Goal: Task Accomplishment & Management: Manage account settings

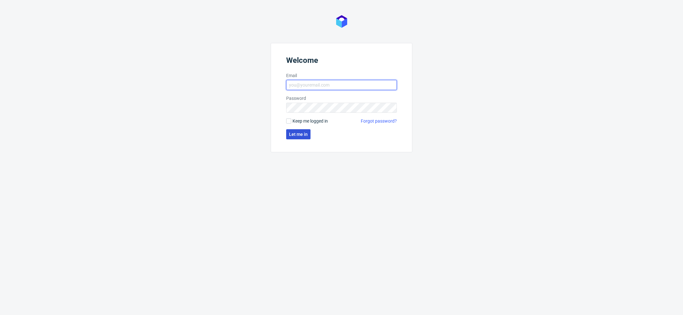
type input "mari.fok@packhelp.com"
click at [296, 133] on span "Let me in" at bounding box center [298, 134] width 19 height 4
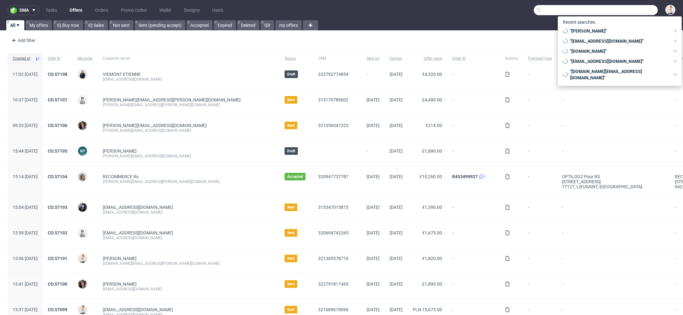
click at [616, 13] on input "text" at bounding box center [596, 10] width 124 height 10
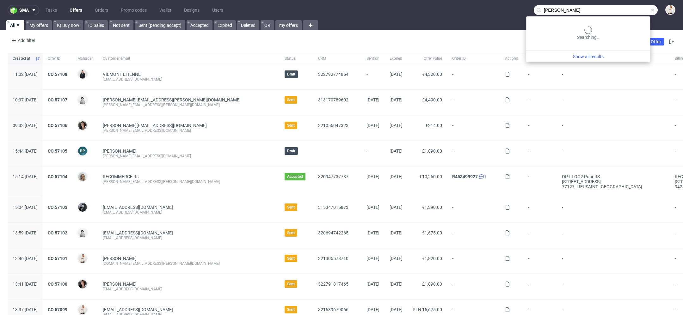
type input "kwiatkowski"
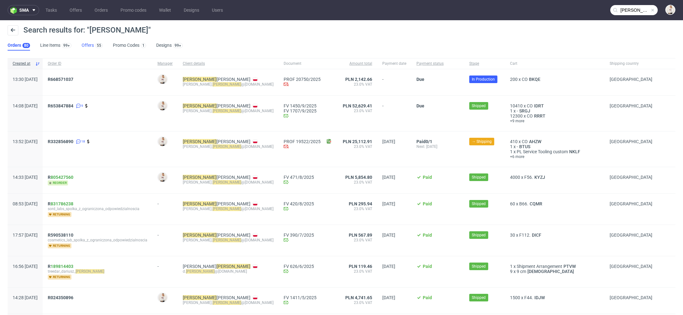
click at [84, 46] on link "Offers 55" at bounding box center [92, 45] width 21 height 10
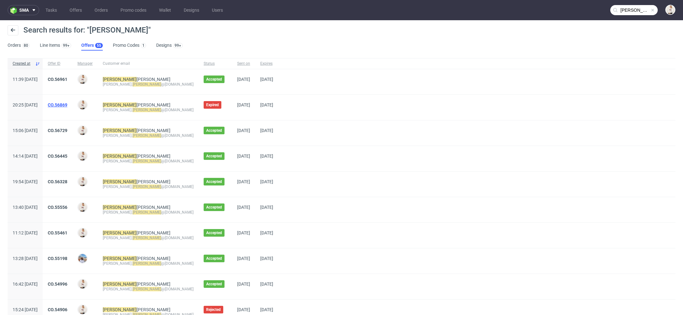
click at [67, 105] on link "CO.56869" at bounding box center [58, 104] width 20 height 5
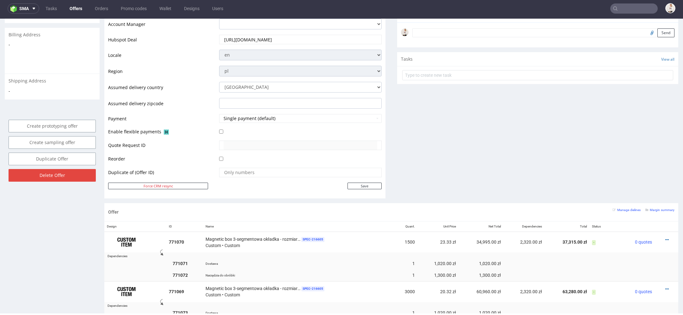
scroll to position [232, 0]
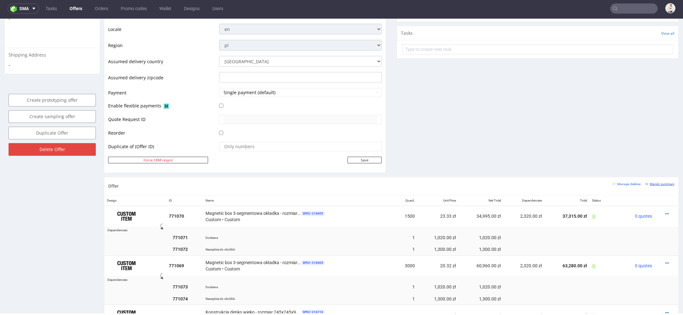
click at [659, 182] on small "Margin summary" at bounding box center [659, 183] width 29 height 3
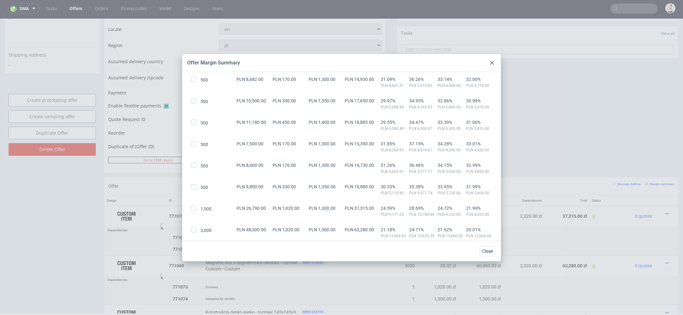
scroll to position [179, 0]
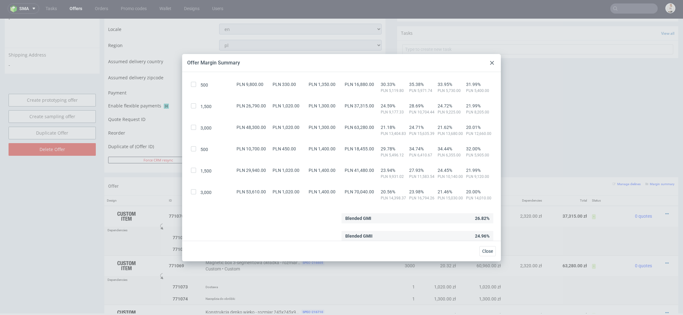
click at [491, 63] on use at bounding box center [492, 63] width 4 height 4
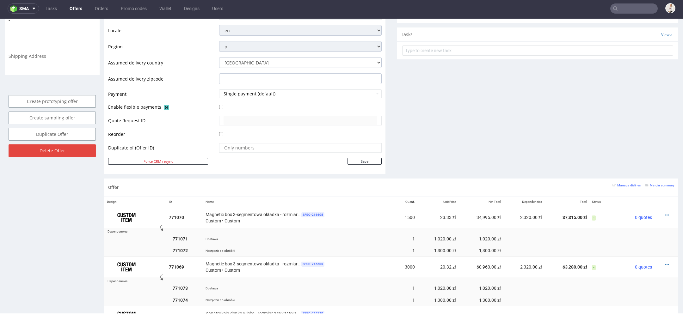
scroll to position [260, 0]
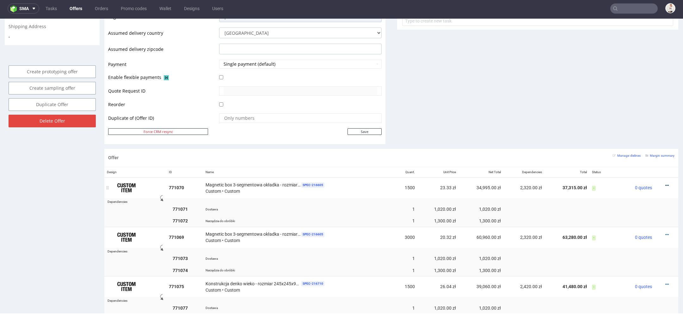
click at [665, 183] on icon at bounding box center [666, 185] width 3 height 4
click at [639, 172] on span "View cost details" at bounding box center [639, 172] width 47 height 6
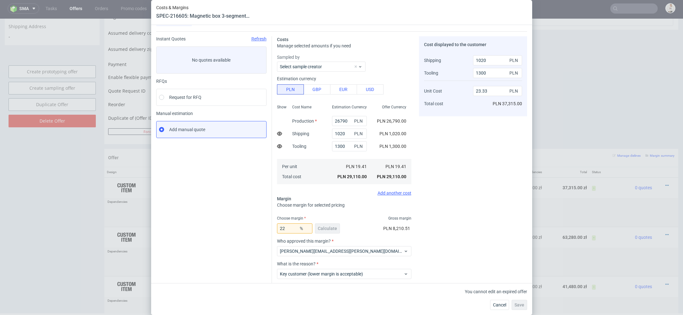
scroll to position [0, 0]
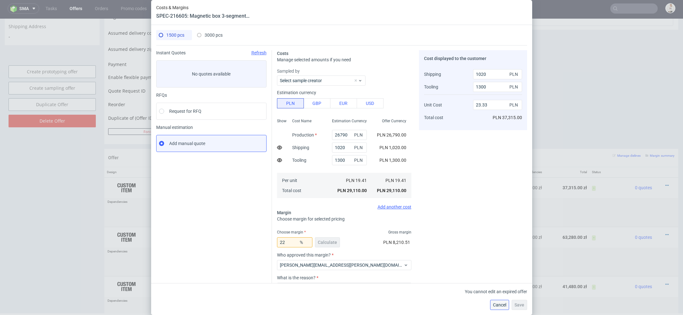
click at [506, 306] on button "Cancel" at bounding box center [499, 305] width 19 height 10
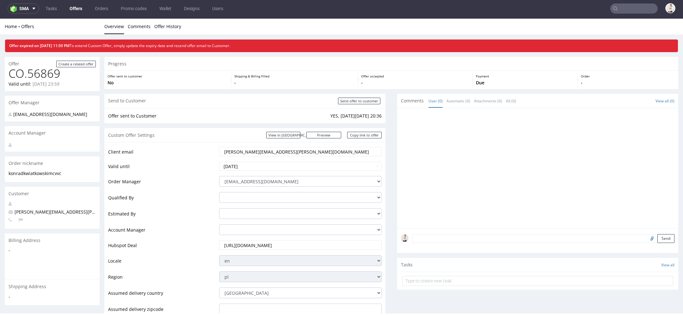
click at [73, 6] on link "Offers" at bounding box center [76, 8] width 20 height 10
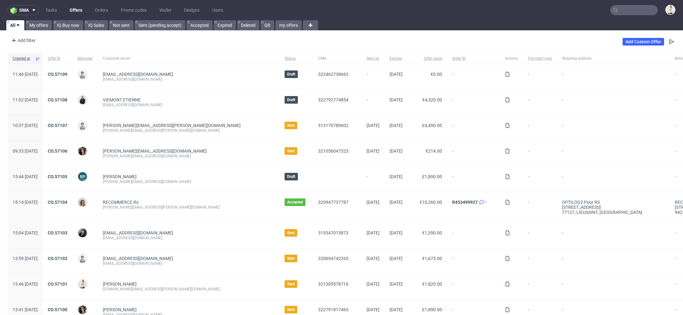
click at [76, 7] on link "Offers" at bounding box center [76, 10] width 20 height 10
click at [77, 9] on link "Offers" at bounding box center [76, 10] width 20 height 10
click at [41, 25] on link "My offers" at bounding box center [39, 25] width 26 height 10
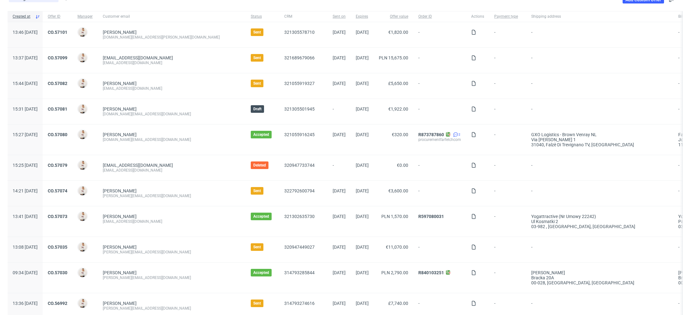
scroll to position [42, 0]
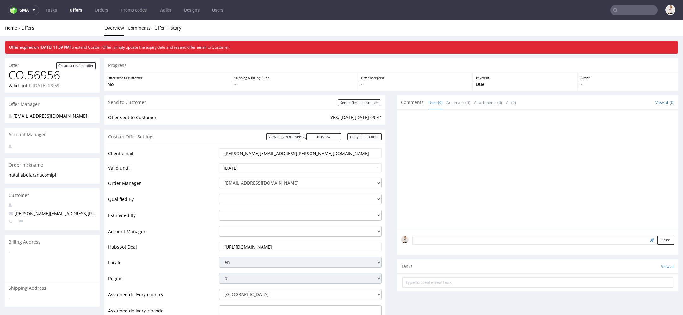
click at [626, 9] on input "text" at bounding box center [633, 10] width 47 height 10
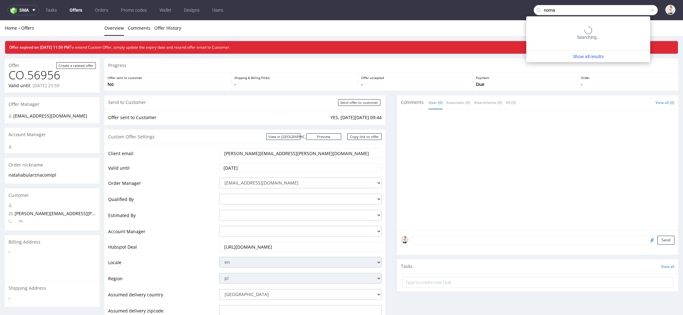
type input "noma"
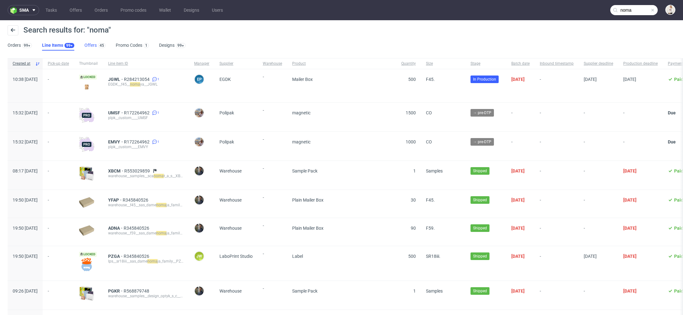
click at [95, 46] on link "Offers 45" at bounding box center [94, 45] width 21 height 10
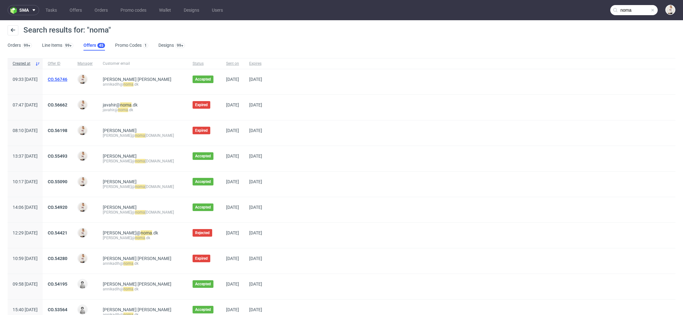
click at [67, 80] on link "CO.56746" at bounding box center [58, 79] width 20 height 5
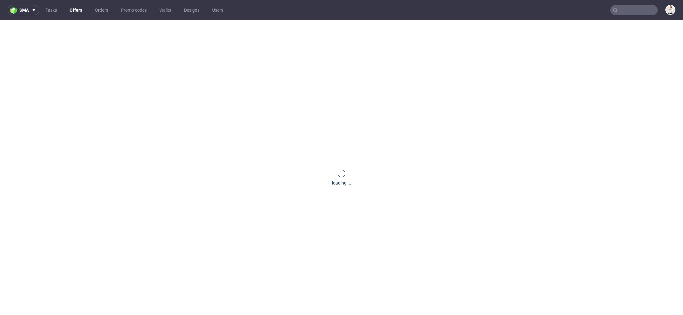
click at [296, 98] on div "loading ..." at bounding box center [341, 177] width 683 height 315
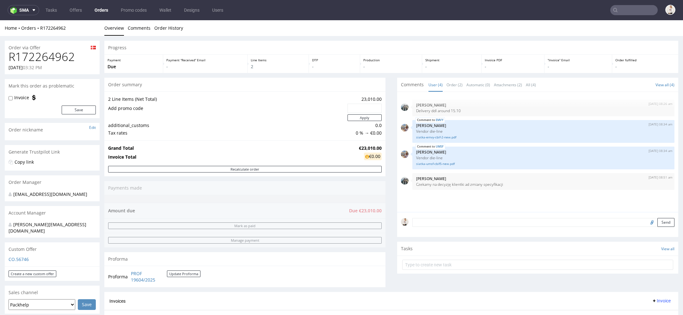
click at [370, 149] on strong "€23,010.00" at bounding box center [370, 148] width 23 height 6
copy strong "€23,010.00"
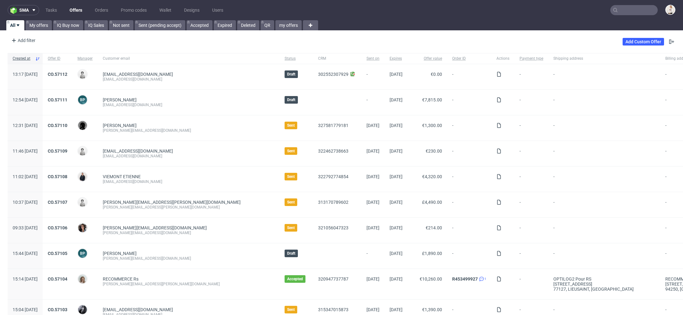
click at [622, 17] on nav "sma Tasks Offers Orders Promo codes Wallet Designs Users" at bounding box center [341, 10] width 683 height 20
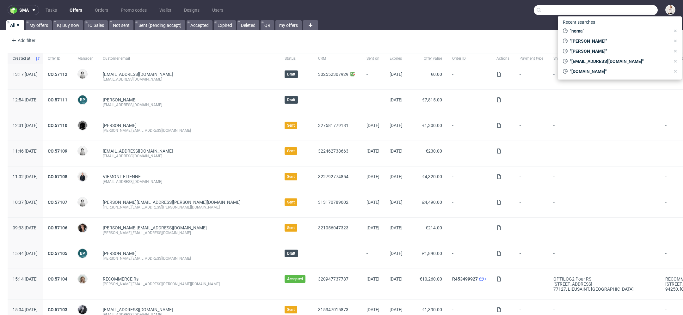
click at [625, 9] on input "text" at bounding box center [596, 10] width 124 height 10
paste input "[EMAIL_ADDRESS][DOMAIN_NAME]"
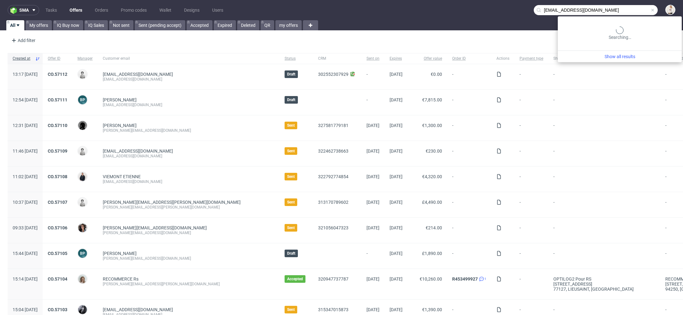
type input "[EMAIL_ADDRESS][DOMAIN_NAME]"
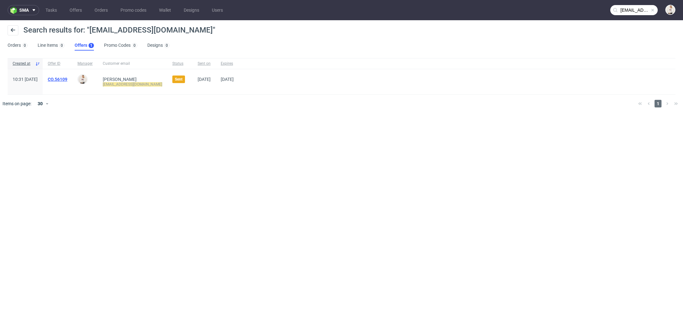
click at [67, 78] on link "CO.56109" at bounding box center [58, 79] width 20 height 5
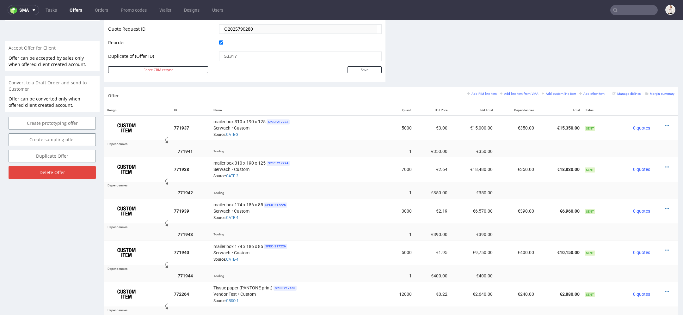
scroll to position [308, 0]
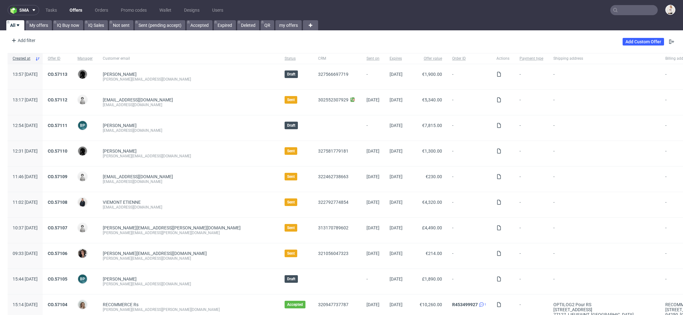
click at [629, 8] on input "text" at bounding box center [633, 10] width 47 height 10
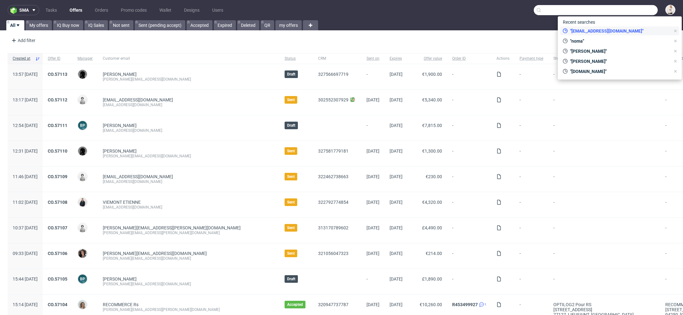
click at [584, 28] on span ""[EMAIL_ADDRESS][DOMAIN_NAME]"" at bounding box center [618, 31] width 103 height 6
type input "[EMAIL_ADDRESS][DOMAIN_NAME]"
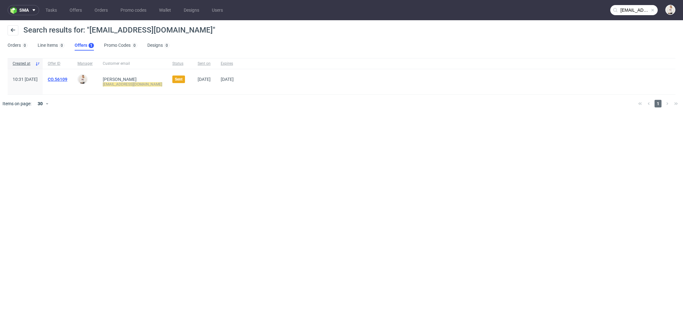
click at [67, 81] on link "CO.56109" at bounding box center [58, 79] width 20 height 5
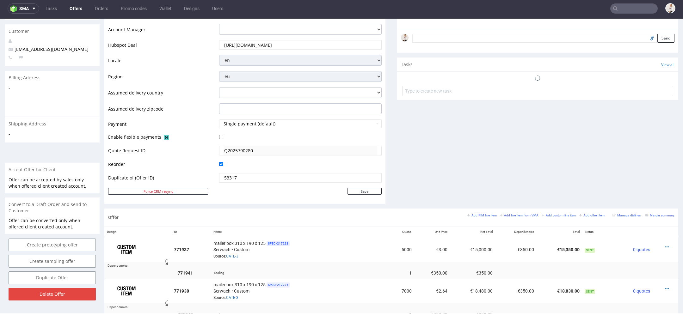
scroll to position [185, 0]
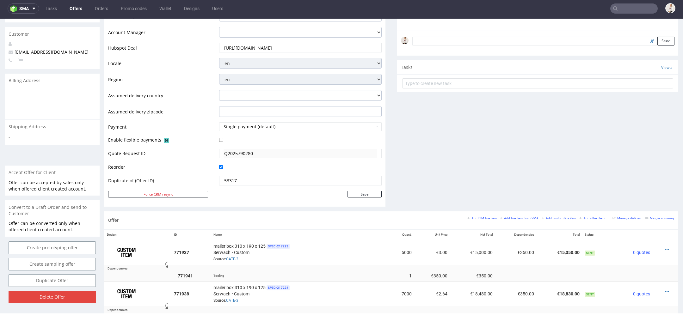
click at [487, 160] on div "Comments User (0) Automatic (0) Attachments (0) All (0) View all (0) Send Tasks…" at bounding box center [537, 53] width 281 height 315
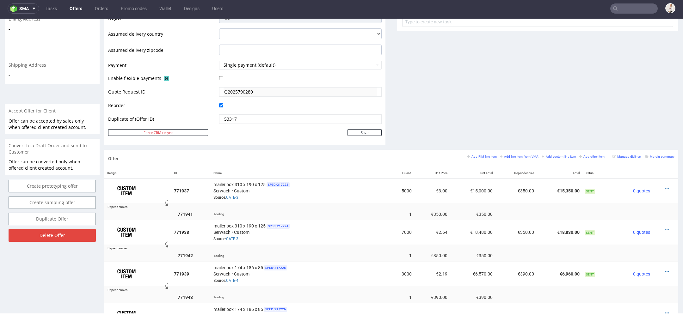
scroll to position [250, 0]
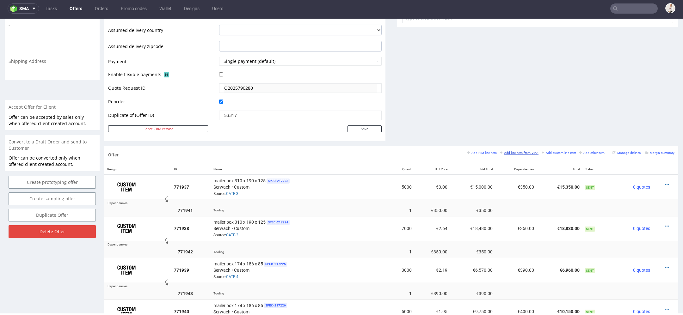
click at [512, 152] on small "Add line item from VMA" at bounding box center [519, 152] width 39 height 3
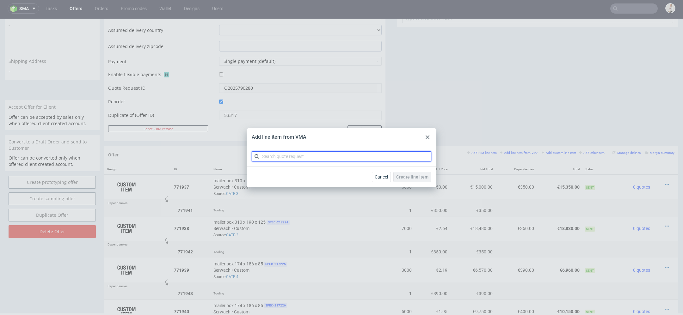
click at [335, 160] on input "text" at bounding box center [342, 156] width 180 height 10
paste input "CATE"
type input "CATE"
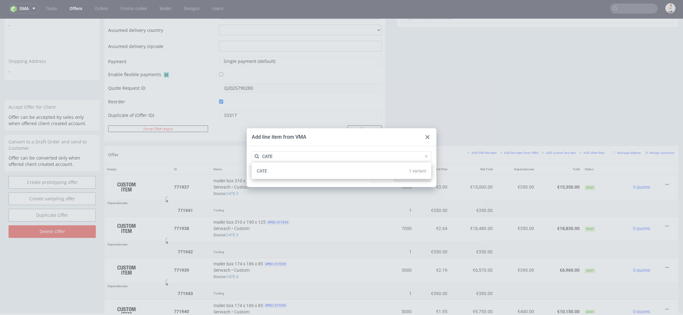
click at [322, 172] on div "CATE 1 variant" at bounding box center [341, 170] width 174 height 11
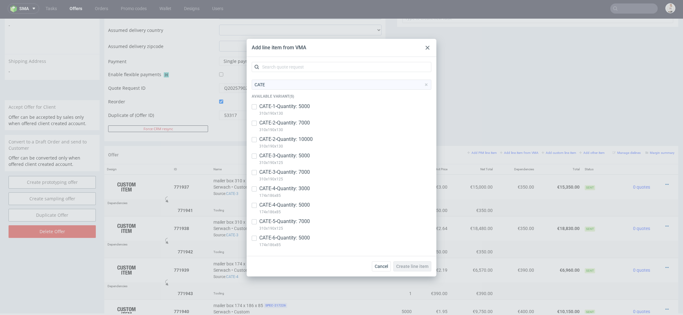
click at [288, 222] on p "CATE-5 • Quantity: 7000" at bounding box center [284, 221] width 51 height 7
checkbox input "true"
click at [291, 240] on p "CATE-6 • Quantity: 5000" at bounding box center [284, 238] width 51 height 7
checkbox input "true"
click at [419, 264] on span "Create line item" at bounding box center [412, 266] width 32 height 4
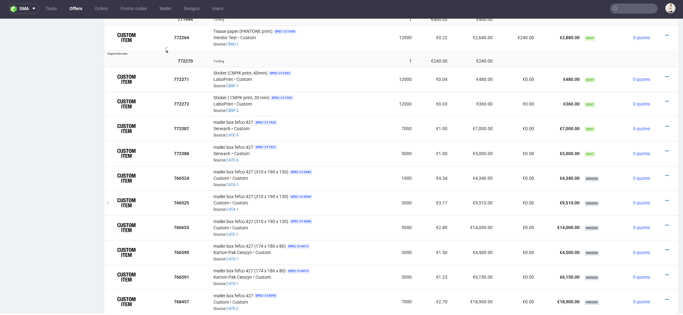
scroll to position [566, 0]
click at [665, 124] on icon at bounding box center [666, 126] width 3 height 4
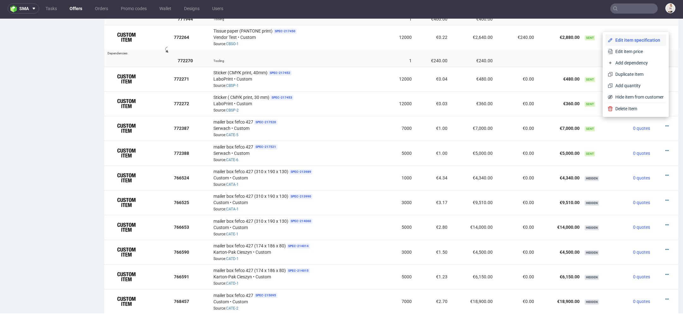
click at [639, 36] on li "Edit item specification" at bounding box center [635, 39] width 61 height 11
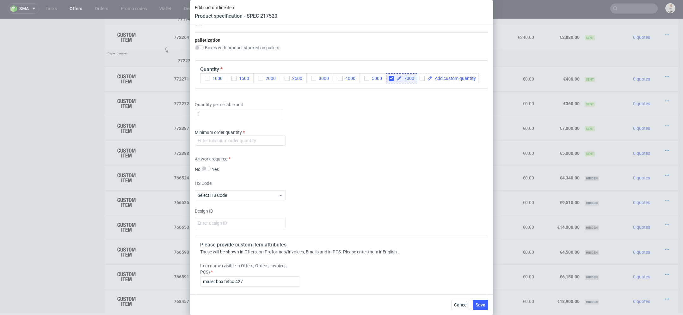
scroll to position [850, 0]
click at [237, 137] on input "number" at bounding box center [240, 141] width 91 height 10
type input "1"
click at [366, 171] on div "Artwork required No Yes" at bounding box center [341, 164] width 293 height 17
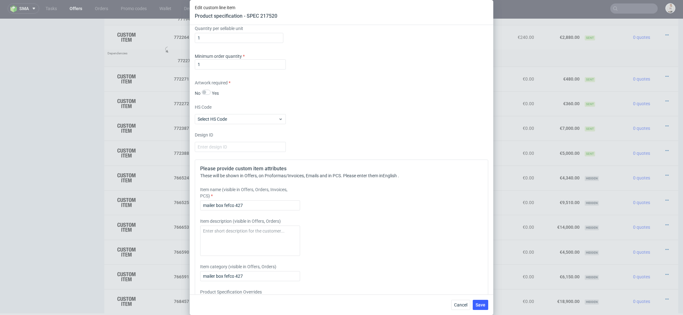
scroll to position [950, 0]
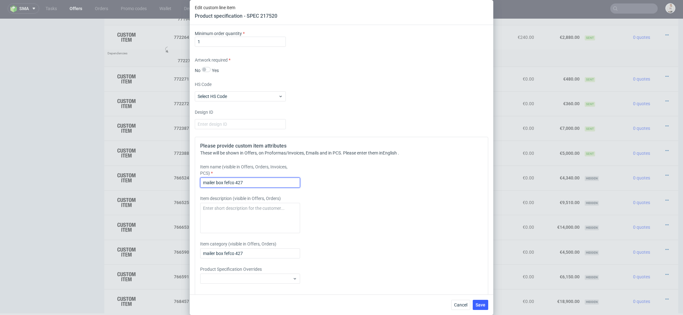
click at [261, 179] on input "mailer box fefco 427" at bounding box center [250, 183] width 100 height 10
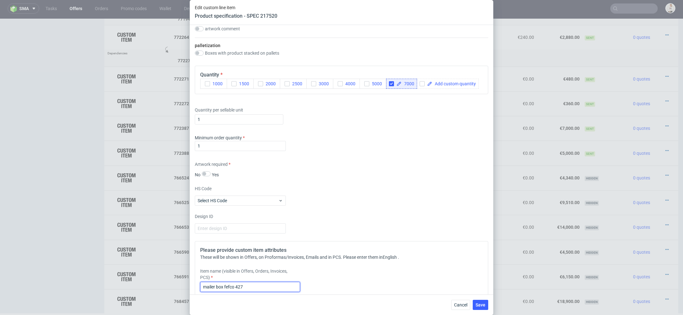
scroll to position [845, 0]
click at [270, 287] on input "mailer box fefco 427" at bounding box center [250, 287] width 100 height 10
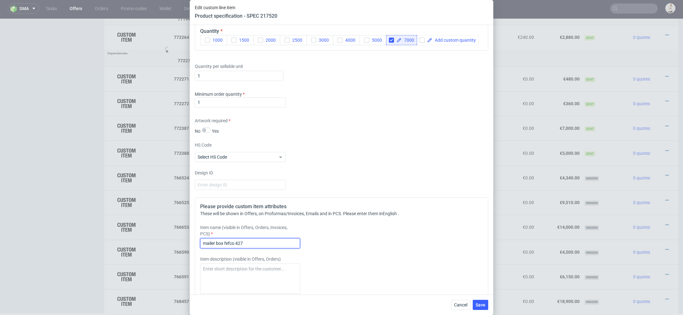
scroll to position [930, 0]
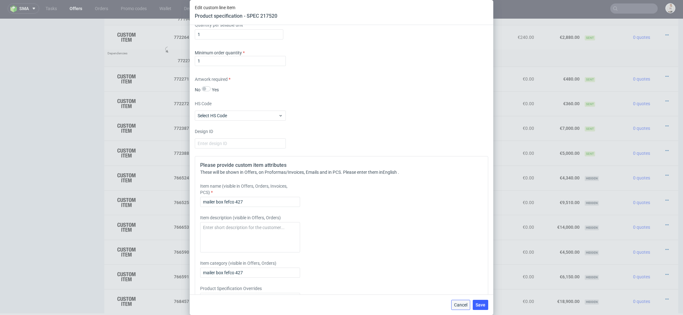
click at [459, 303] on span "Cancel" at bounding box center [460, 305] width 13 height 4
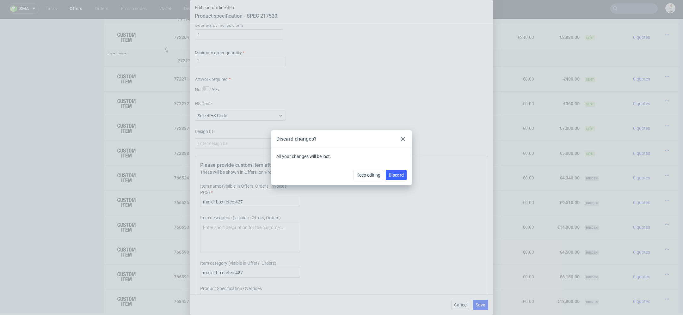
click at [405, 140] on div at bounding box center [403, 139] width 8 height 8
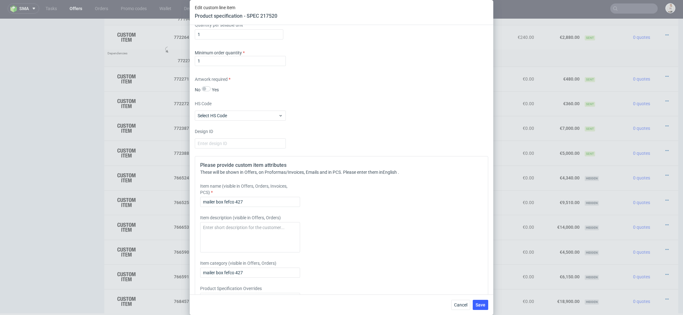
scroll to position [966, 0]
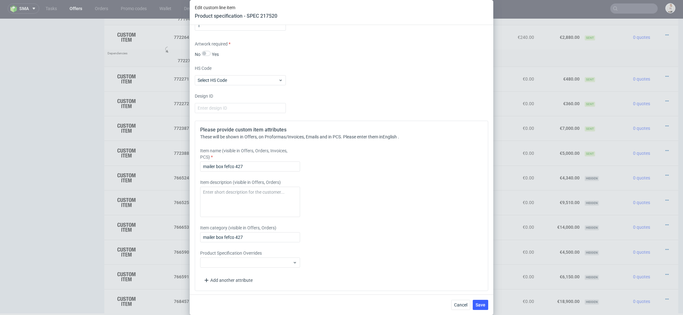
click at [318, 174] on div "Please provide custom item attributes These will be shown in Offers, on Proform…" at bounding box center [341, 206] width 293 height 170
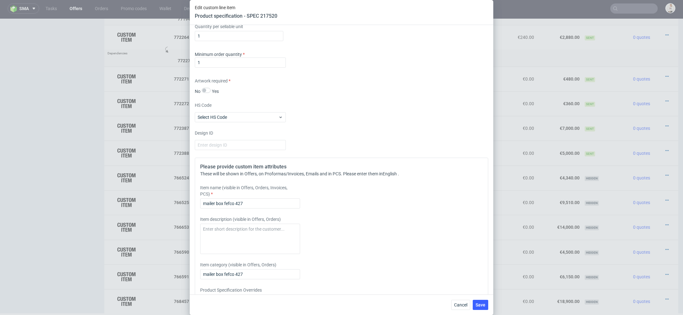
scroll to position [938, 0]
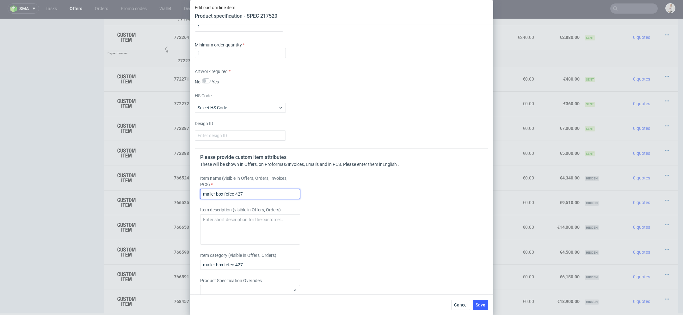
click at [272, 193] on input "mailer box fefco 427" at bounding box center [250, 194] width 100 height 10
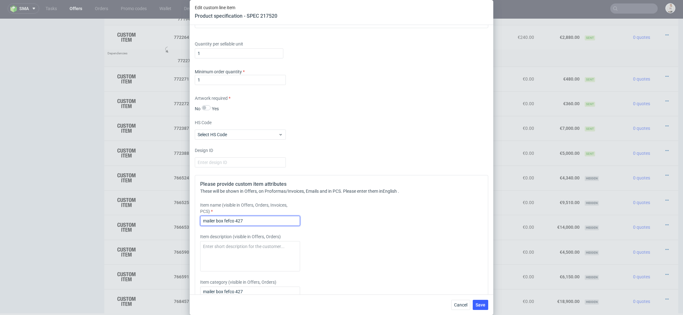
scroll to position [911, 0]
click at [388, 165] on div "Design ID" at bounding box center [341, 158] width 293 height 20
click at [260, 223] on input "mailer box fefco 427" at bounding box center [250, 222] width 100 height 10
click at [382, 177] on div "Please provide custom item attributes These will be shown in Offers, on Proform…" at bounding box center [341, 261] width 293 height 170
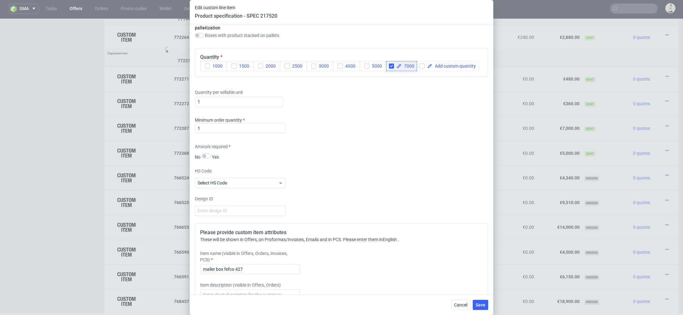
scroll to position [871, 0]
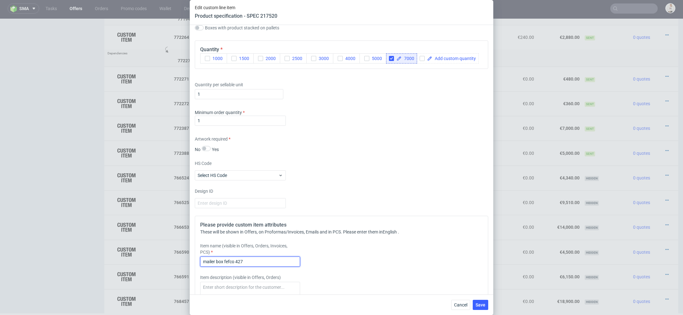
click at [266, 263] on input "mailer box fefco 427" at bounding box center [250, 262] width 100 height 10
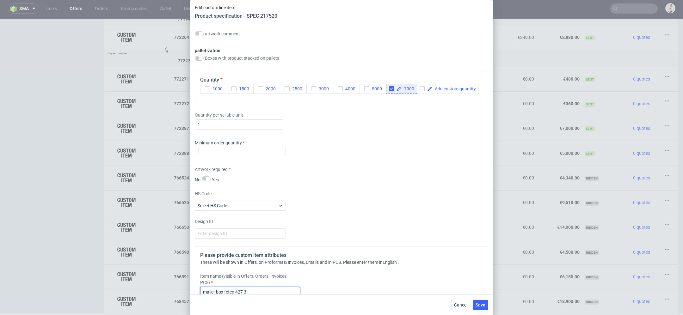
scroll to position [966, 0]
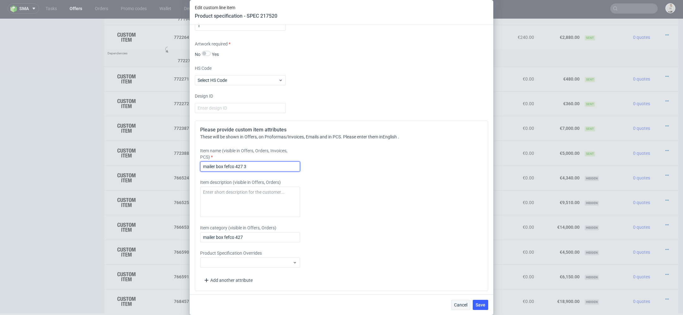
type input "mailer box fefco 427 3"
click at [454, 304] on span "Cancel" at bounding box center [460, 305] width 13 height 4
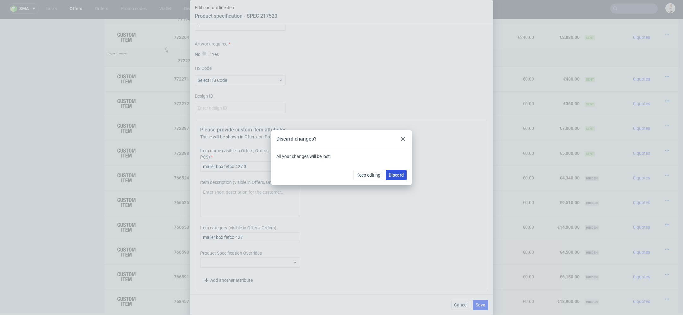
click at [395, 177] on span "Discard" at bounding box center [395, 175] width 15 height 4
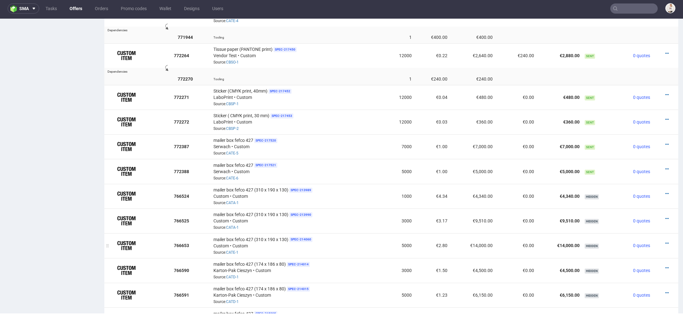
scroll to position [533, 0]
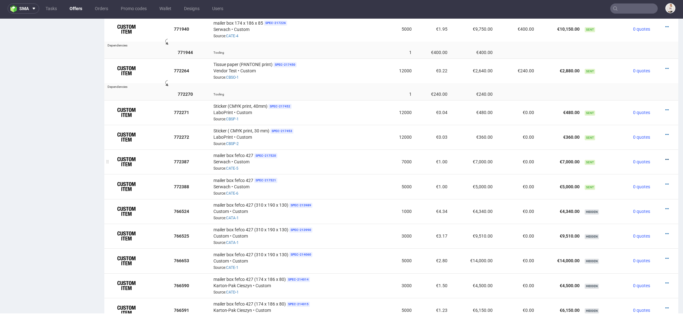
click at [665, 157] on icon at bounding box center [666, 159] width 3 height 4
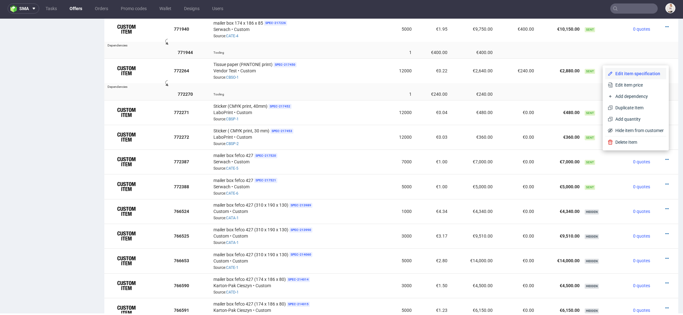
click at [637, 68] on li "Edit item specification" at bounding box center [635, 73] width 61 height 11
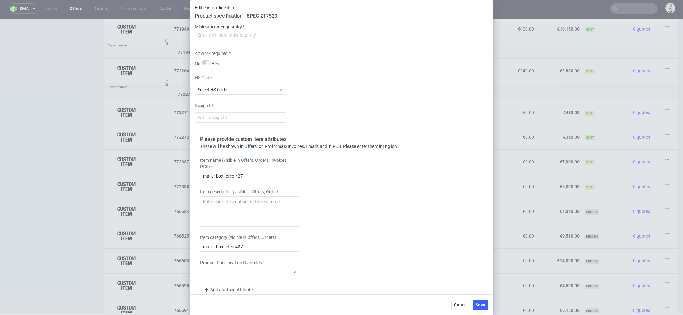
scroll to position [966, 0]
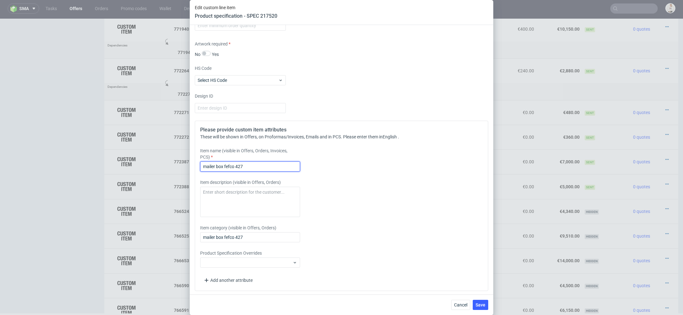
click at [260, 162] on input "mailer box fefco 427" at bounding box center [250, 167] width 100 height 10
click at [270, 166] on input "mailer box fefco 427" at bounding box center [250, 167] width 100 height 10
click at [257, 166] on input "mailer box fefco 427" at bounding box center [250, 167] width 100 height 10
click at [398, 218] on div "Please provide custom item attributes These will be shown in Offers, on Proform…" at bounding box center [341, 206] width 293 height 170
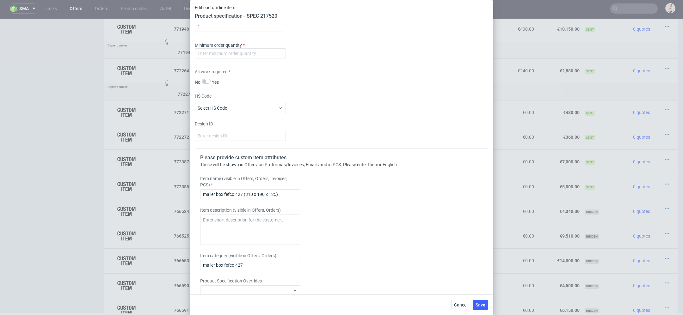
scroll to position [946, 0]
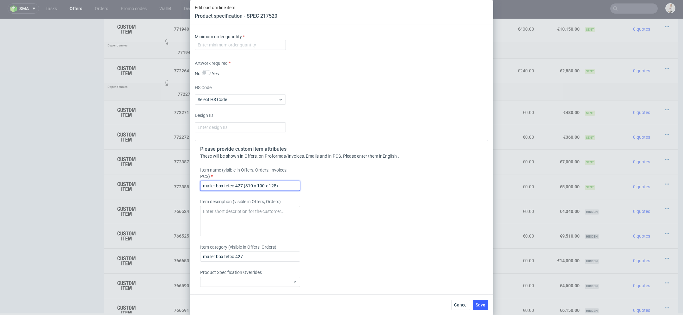
click at [287, 181] on input "mailer box fefco 427 (310 x 190 x 125)" at bounding box center [250, 186] width 100 height 10
click at [287, 185] on input "mailer box fefco 427 (310 x 190 x 125)" at bounding box center [250, 186] width 100 height 10
click at [292, 181] on input "mailer box fefco 427 (310 x 190 x 125) ONE SIDE FLEXO + FULL COLOUR INSIDE" at bounding box center [250, 186] width 100 height 10
type input "mailer box fefco 427 (310 x 190 x 125) ONE SIDE FLEXO + FULL COLOUR INSIDE"
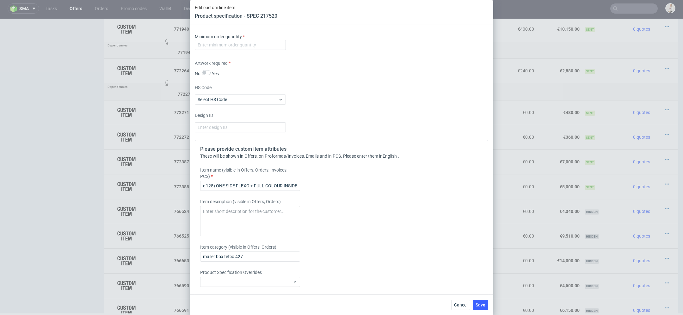
click at [382, 224] on div "Item description (visible in Offers, Orders)" at bounding box center [305, 218] width 210 height 38
click at [483, 305] on span "Save" at bounding box center [480, 305] width 10 height 4
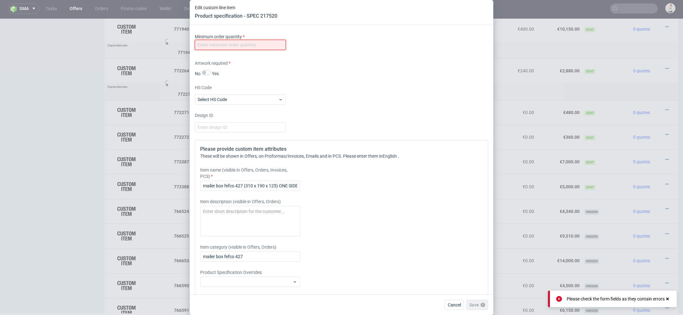
click at [267, 44] on input "number" at bounding box center [240, 45] width 91 height 10
type input "1"
click at [398, 155] on div "These will be shown in Offers, on Proformas/Invoices, Emails and in PCS. Please…" at bounding box center [341, 156] width 283 height 6
click at [479, 303] on span "Save" at bounding box center [480, 305] width 10 height 4
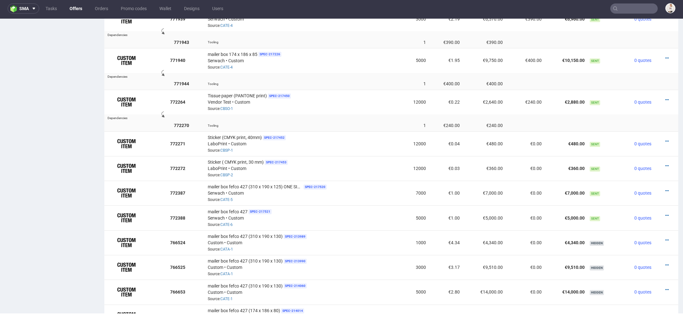
scroll to position [505, 0]
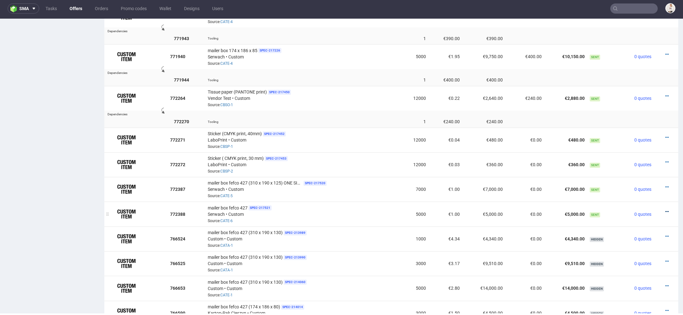
click at [665, 210] on icon at bounding box center [666, 212] width 3 height 4
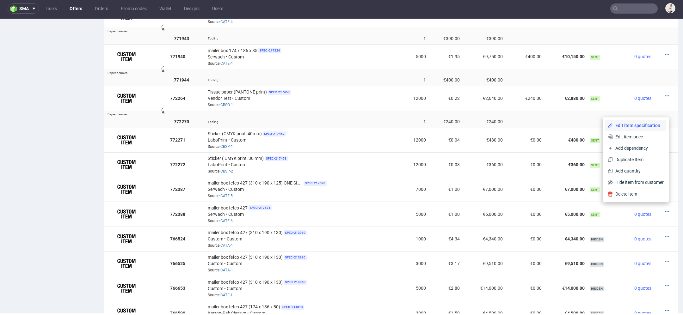
click at [640, 125] on span "Edit item specification" at bounding box center [638, 125] width 51 height 6
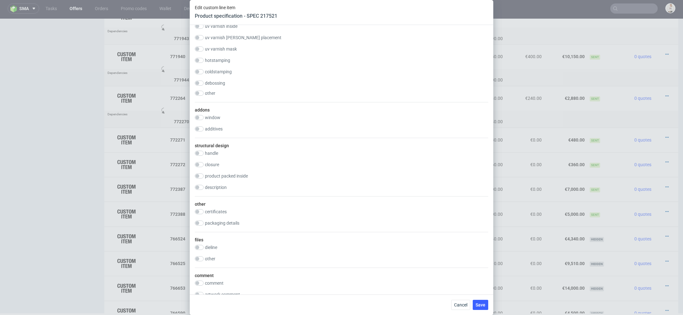
scroll to position [966, 0]
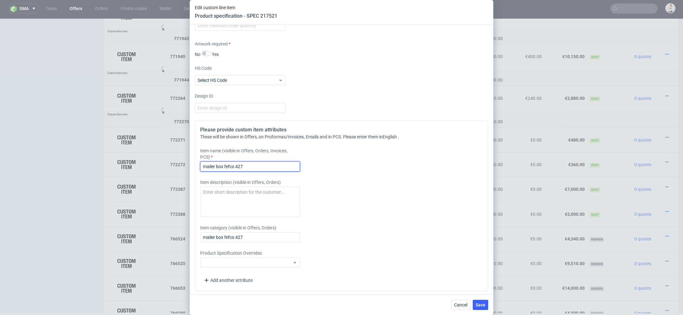
drag, startPoint x: 255, startPoint y: 163, endPoint x: 137, endPoint y: 162, distance: 118.5
click at [137, 162] on div "Edit custom line item Product specification - SPEC 217521 Supplier Custom Custo…" at bounding box center [341, 157] width 683 height 315
paste input "(310 x 190 x 125) ONE SIDE FLEXO + FULL COLOUR INSIDE"
click at [355, 161] on div "Item name (visible in Offers, Orders, Invoices, PCS) mailer box fefco 427 (310 …" at bounding box center [305, 160] width 210 height 24
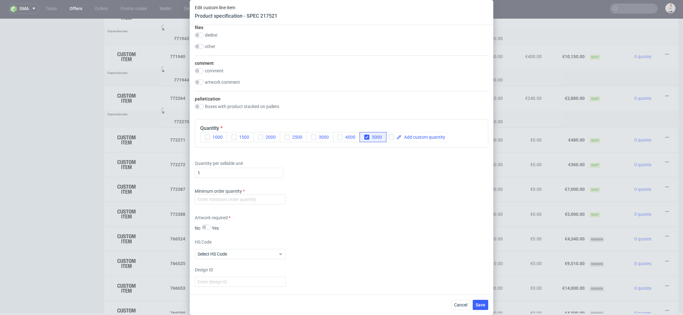
scroll to position [966, 0]
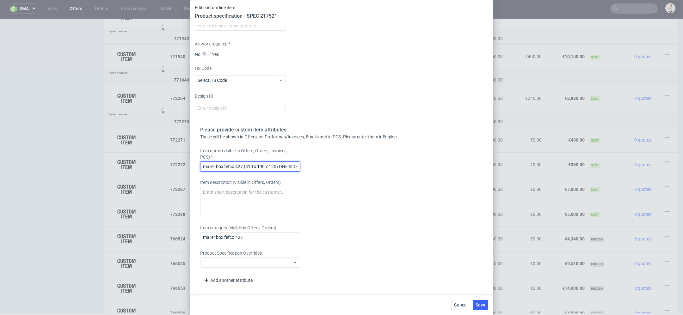
click at [253, 166] on input "mailer box fefco 427 (310 x 190 x 125) ONE SIDE FLEXO + FULL COLOUR INSIDE" at bounding box center [250, 167] width 100 height 10
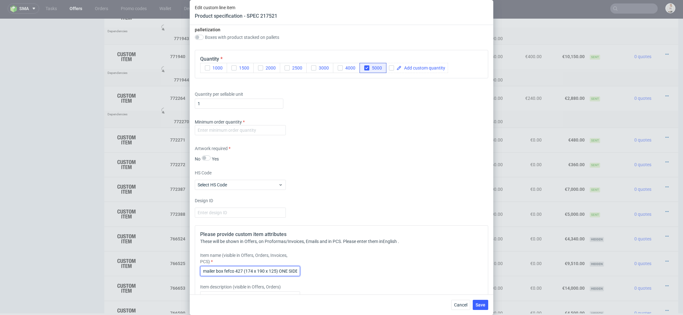
scroll to position [901, 0]
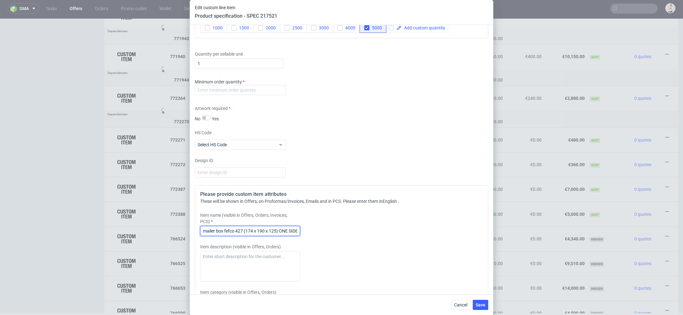
click at [264, 230] on input "mailer box fefco 427 (174 x 190 x 125) ONE SIDE FLEXO + FULL COLOUR INSIDE" at bounding box center [250, 231] width 100 height 10
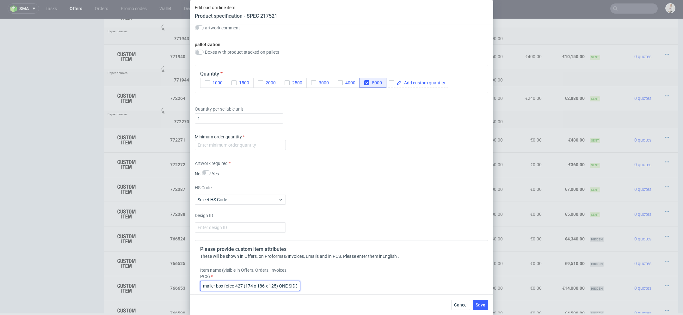
scroll to position [873, 0]
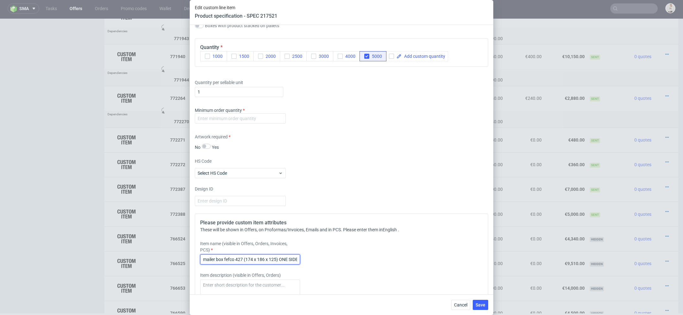
click at [275, 259] on input "mailer box fefco 427 (174 x 186 x 125) ONE SIDE FLEXO + FULL COLOUR INSIDE" at bounding box center [250, 259] width 100 height 10
type input "mailer box fefco 427 (174 x 186 x 85) ONE SIDE FLEXO + FULL COLOUR INSIDE"
click at [427, 224] on div "Please provide custom item attributes These will be shown in Offers, on Proform…" at bounding box center [341, 299] width 293 height 170
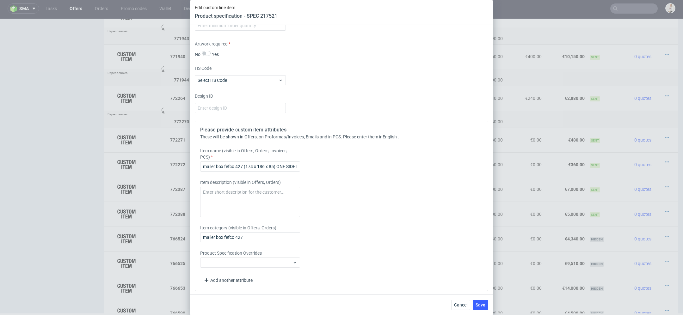
scroll to position [895, 0]
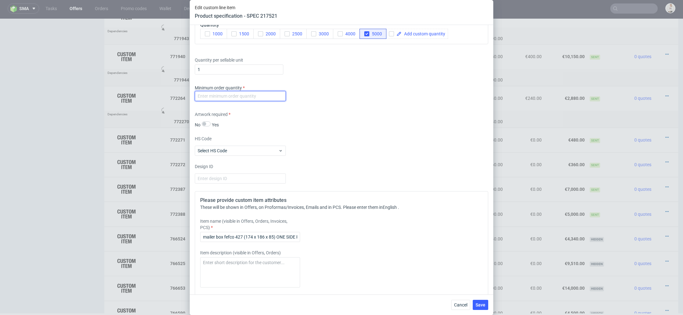
click at [246, 95] on input "number" at bounding box center [240, 96] width 91 height 10
type input "1"
click at [489, 159] on div "Supplier Custom Custom supplier Serwach Technical specification Instant price R…" at bounding box center [341, 160] width 303 height 270
click at [484, 304] on span "Save" at bounding box center [480, 305] width 10 height 4
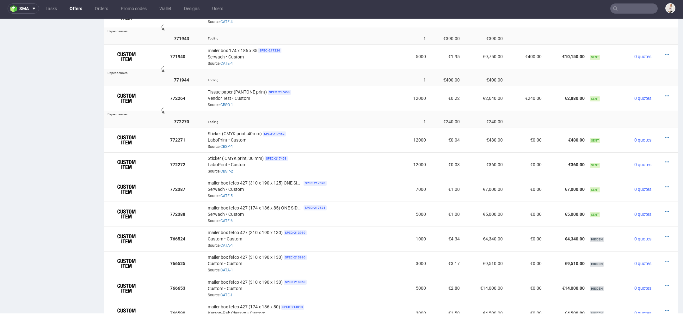
scroll to position [506, 0]
click at [665, 184] on icon at bounding box center [666, 186] width 3 height 4
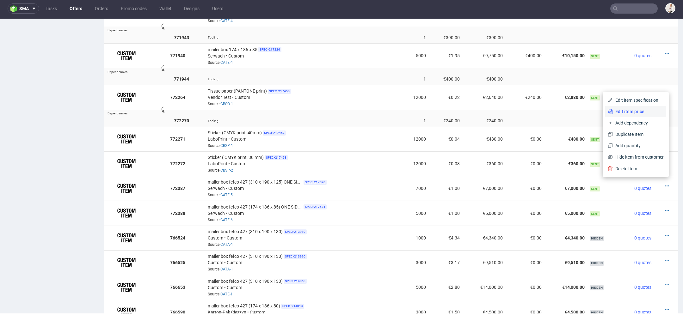
click at [634, 110] on span "Edit item price" at bounding box center [638, 111] width 51 height 6
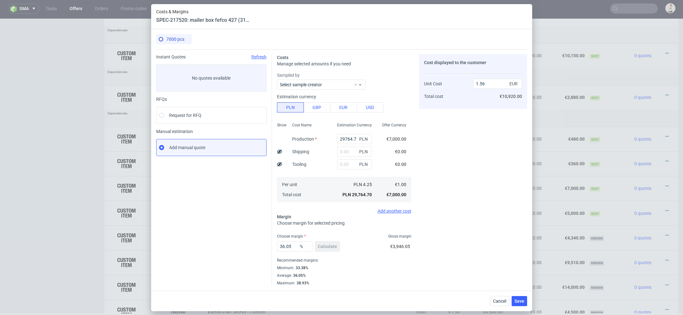
click at [432, 158] on div "Cost displayed to the customer Unit Cost Total cost 1.56 EUR €10,920.00" at bounding box center [473, 169] width 108 height 231
click at [346, 137] on input "29764.7" at bounding box center [354, 139] width 35 height 10
paste input "330"
type input "29330"
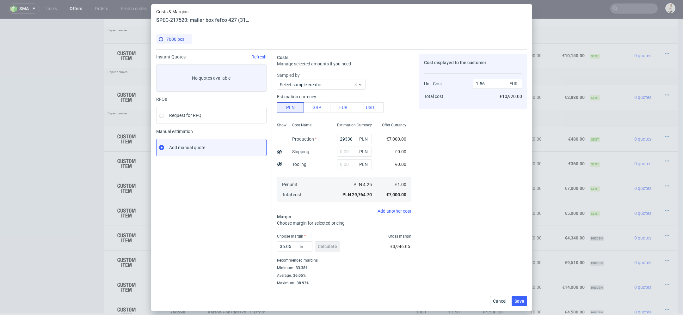
click at [448, 160] on div "Cost displayed to the customer Unit Cost Total cost 1.56 EUR €10,920.00" at bounding box center [473, 169] width 108 height 231
type input "1.54"
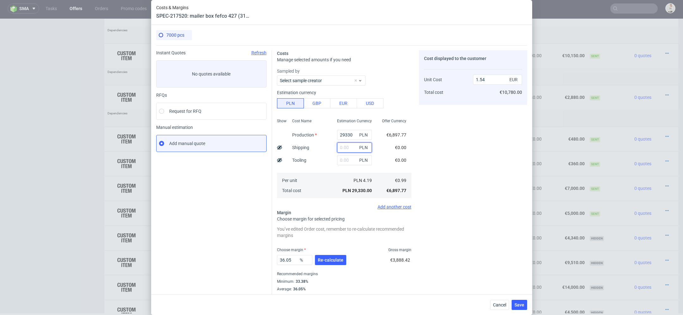
click at [342, 150] on input "text" at bounding box center [354, 148] width 35 height 10
paste input "800"
type input "800"
click at [447, 173] on div "Cost displayed to the customer Unit Cost Total cost 1.54 EUR €10,780.00" at bounding box center [473, 174] width 108 height 249
type input "1.59"
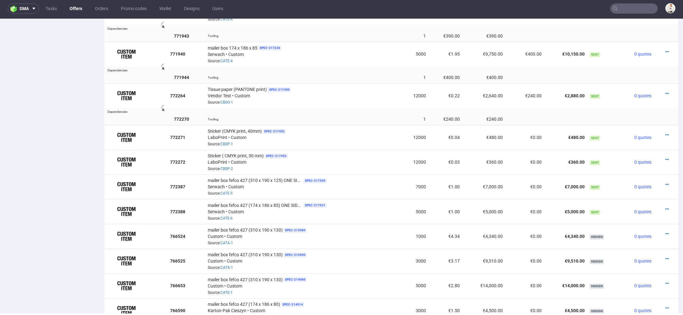
scroll to position [509, 0]
click at [665, 181] on icon at bounding box center [666, 183] width 3 height 4
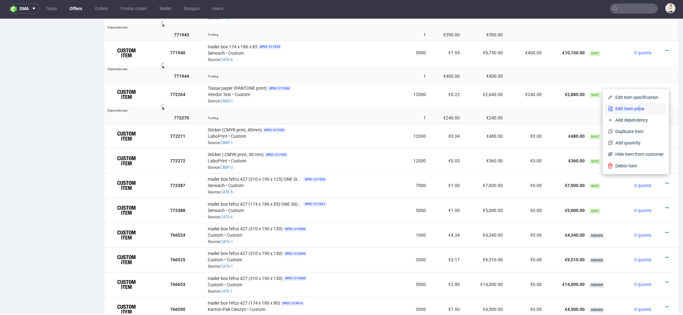
click at [630, 107] on span "Edit item price" at bounding box center [638, 109] width 51 height 6
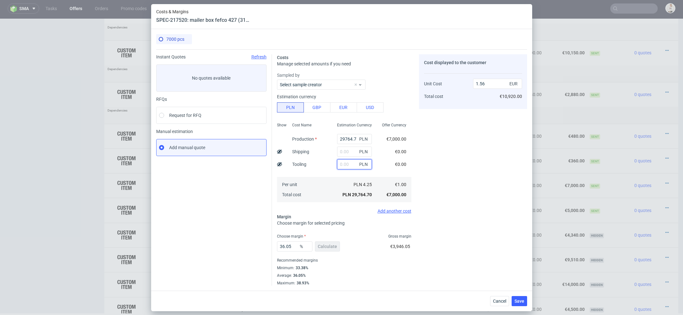
click at [347, 164] on input "text" at bounding box center [354, 164] width 35 height 10
paste input "800"
type input "800"
type input "1.61"
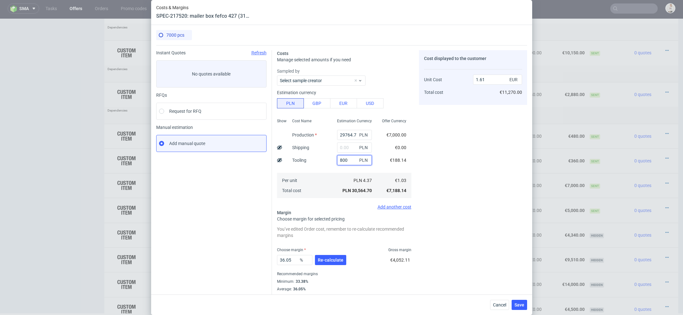
type input "800"
click at [278, 161] on use at bounding box center [279, 160] width 5 height 4
type input "1.58"
click at [345, 133] on input "29764.7" at bounding box center [354, 135] width 35 height 10
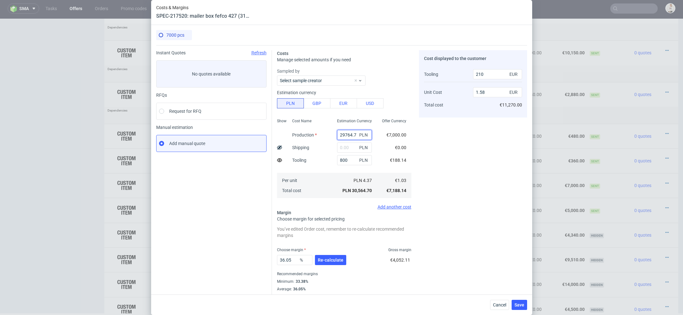
paste input "330"
type input "29330"
type input "1.56"
type input "29330"
click at [427, 150] on div "Cost displayed to the customer Tooling Unit Cost Total cost 210 EUR 1.56 EUR €1…" at bounding box center [473, 174] width 108 height 249
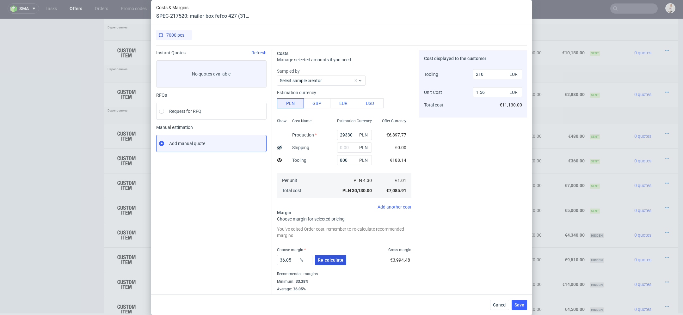
click at [328, 262] on button "Re-calculate" at bounding box center [330, 260] width 31 height 10
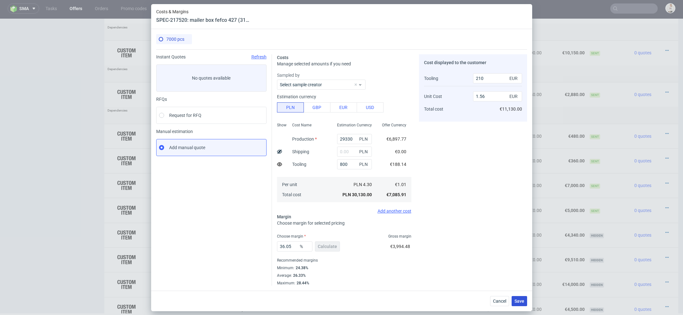
click at [522, 301] on span "Save" at bounding box center [519, 301] width 10 height 4
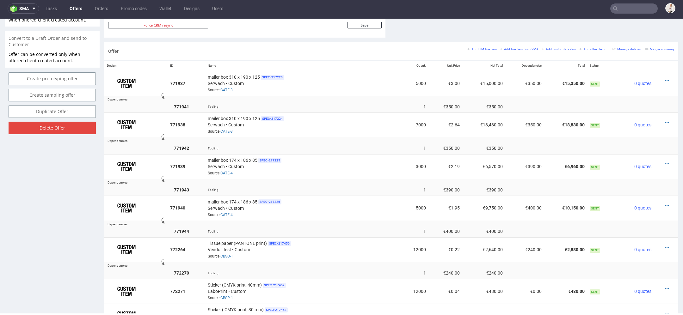
scroll to position [356, 0]
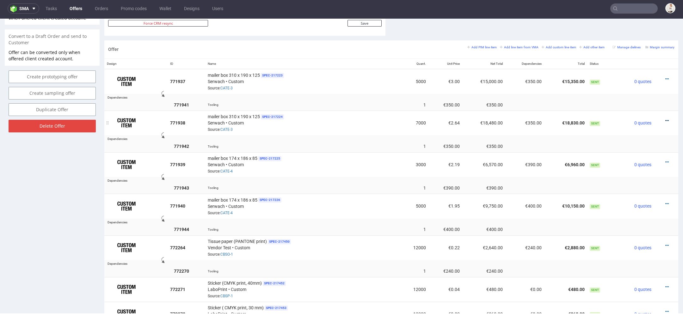
click at [665, 119] on icon at bounding box center [666, 121] width 3 height 4
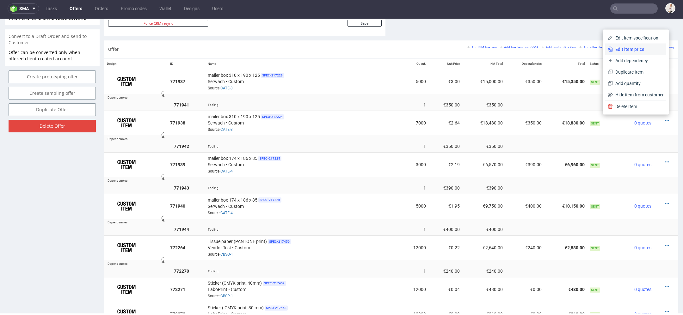
click at [629, 48] on span "Edit item price" at bounding box center [638, 49] width 51 height 6
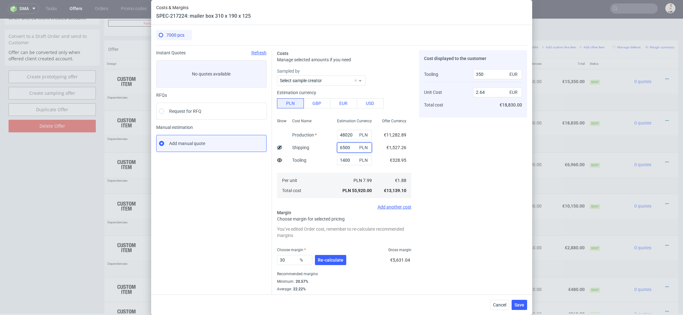
drag, startPoint x: 352, startPoint y: 147, endPoint x: 295, endPoint y: 144, distance: 57.0
click at [295, 144] on div "Show Cost Name Production Shipping Tooling Per unit Total cost Estimation Curre…" at bounding box center [344, 157] width 134 height 83
click at [505, 307] on span "Cancel" at bounding box center [499, 305] width 13 height 4
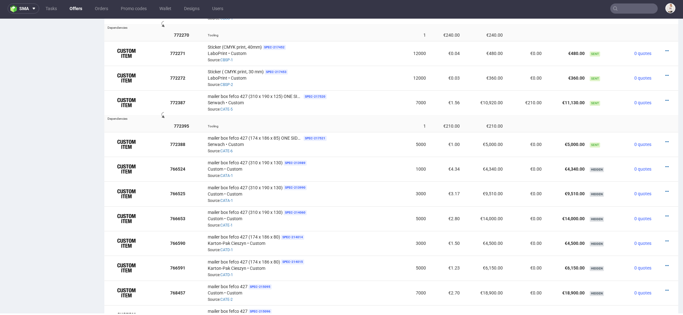
scroll to position [593, 0]
click at [665, 98] on icon at bounding box center [666, 100] width 3 height 4
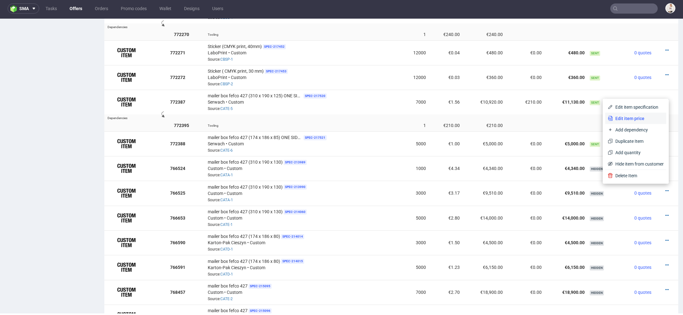
click at [620, 117] on span "Edit item price" at bounding box center [638, 118] width 51 height 6
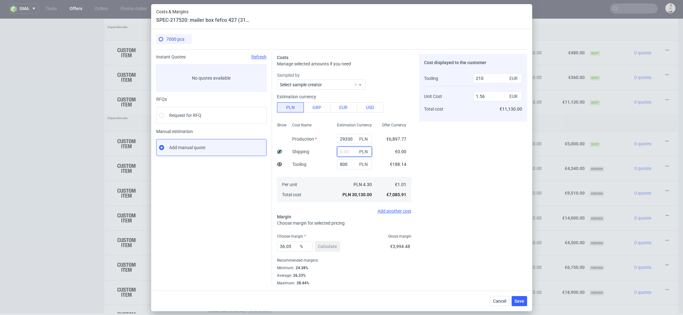
click at [343, 151] on input "text" at bounding box center [354, 152] width 35 height 10
paste input "6500"
type input "6500"
type input "1.9"
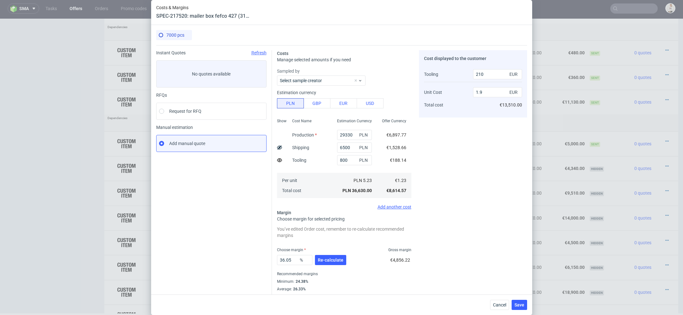
click at [458, 159] on div "Cost displayed to the customer Tooling Unit Cost Total cost 210 EUR 1.9 EUR €13…" at bounding box center [473, 174] width 108 height 249
click at [327, 261] on span "Re-calculate" at bounding box center [331, 260] width 26 height 4
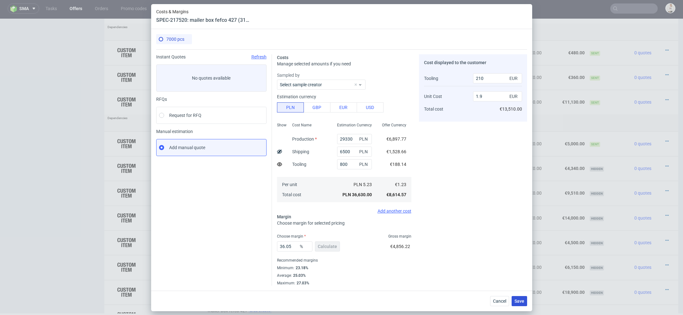
click at [518, 303] on span "Save" at bounding box center [519, 301] width 10 height 4
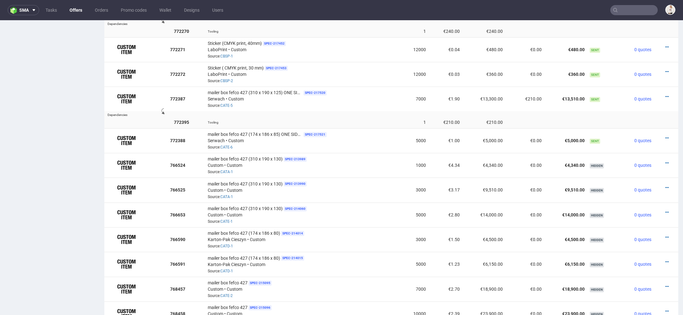
scroll to position [596, 0]
click at [665, 137] on icon at bounding box center [666, 139] width 3 height 4
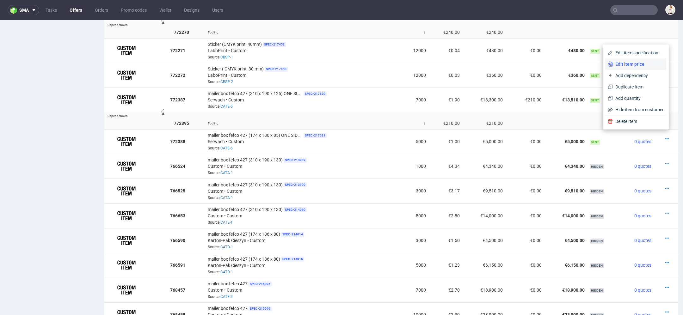
click at [634, 65] on span "Edit item price" at bounding box center [638, 64] width 51 height 6
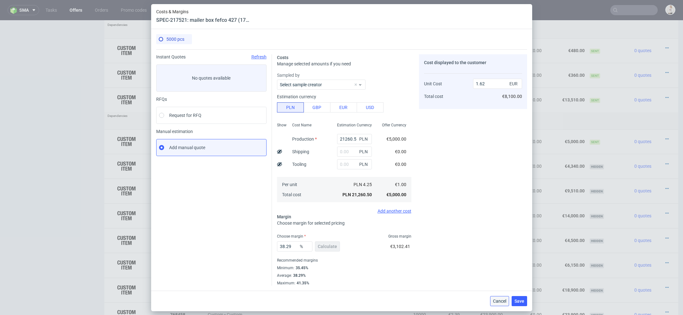
click at [502, 299] on span "Cancel" at bounding box center [499, 301] width 13 height 4
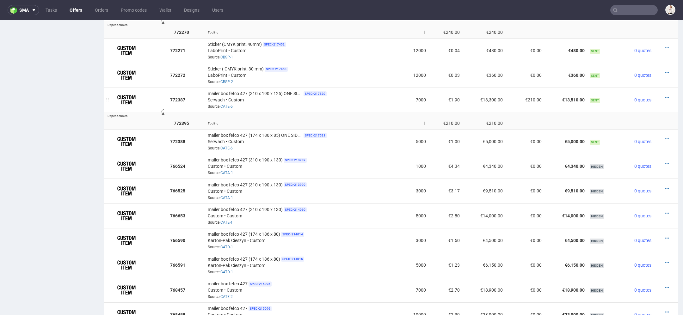
click at [657, 95] on div at bounding box center [663, 98] width 15 height 6
click at [665, 95] on icon at bounding box center [666, 97] width 3 height 4
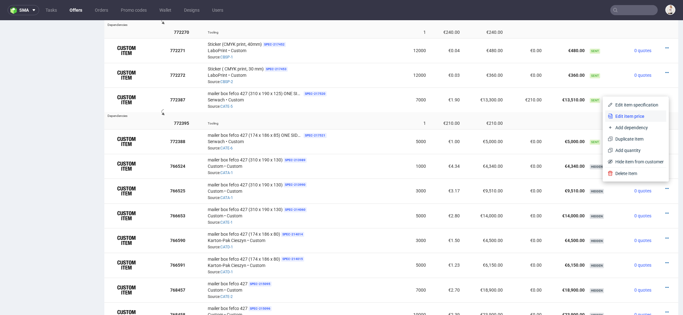
click at [630, 114] on span "Edit item price" at bounding box center [638, 116] width 51 height 6
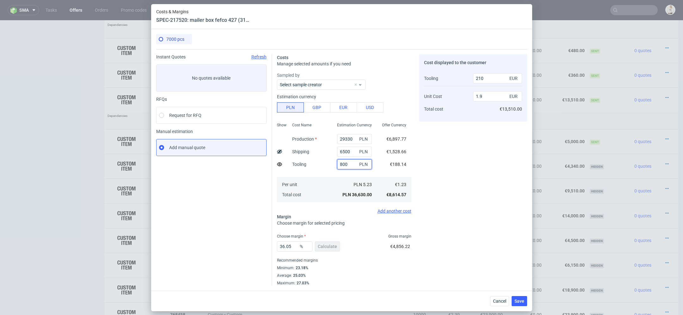
drag, startPoint x: 350, startPoint y: 165, endPoint x: 300, endPoint y: 156, distance: 50.7
click at [300, 156] on div "Show Cost Name Production Shipping Tooling Per unit Total cost Estimation Curre…" at bounding box center [344, 161] width 134 height 83
type input "2000"
type input "490"
type input "1.92"
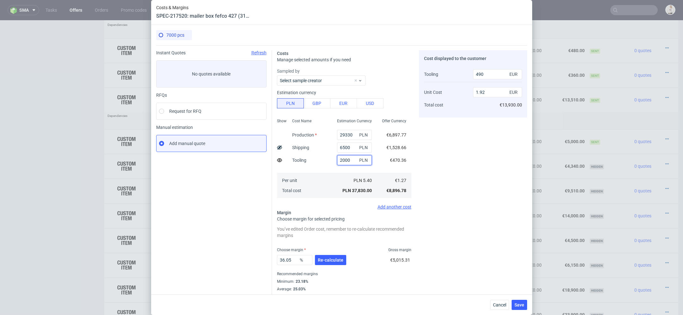
type input "2000"
click at [461, 177] on div "Cost displayed to the customer Tooling Unit Cost Total cost 490 EUR 1.92 EUR €1…" at bounding box center [473, 174] width 108 height 249
click at [329, 260] on span "Re-calculate" at bounding box center [331, 260] width 26 height 4
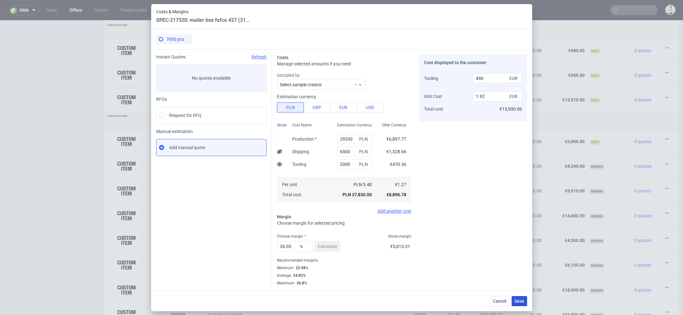
click at [521, 299] on span "Save" at bounding box center [519, 301] width 10 height 4
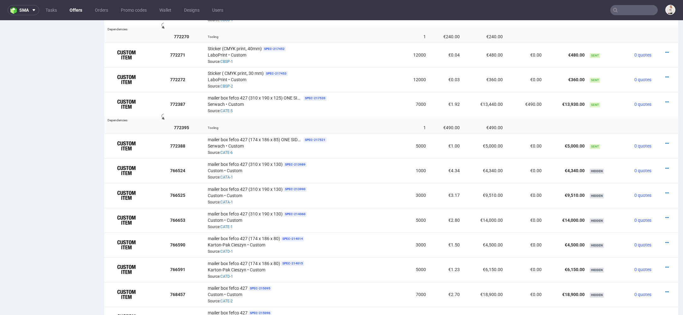
scroll to position [593, 0]
click at [665, 141] on icon at bounding box center [666, 143] width 3 height 4
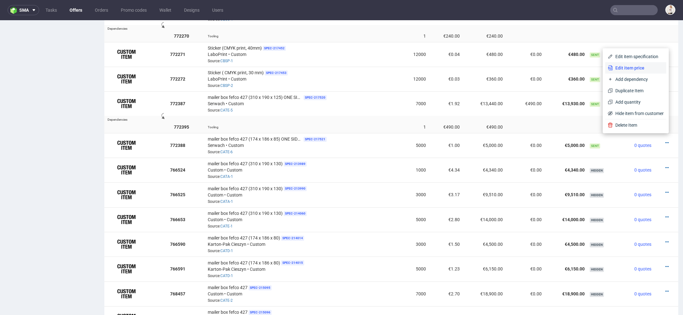
click at [630, 63] on li "Edit item price" at bounding box center [635, 67] width 61 height 11
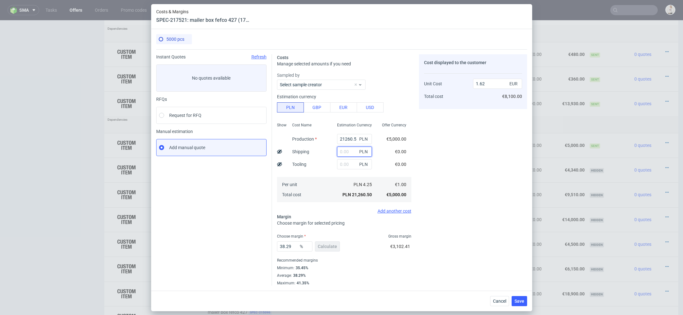
click at [351, 153] on input "text" at bounding box center [354, 152] width 35 height 10
click at [340, 166] on input "text" at bounding box center [354, 164] width 35 height 10
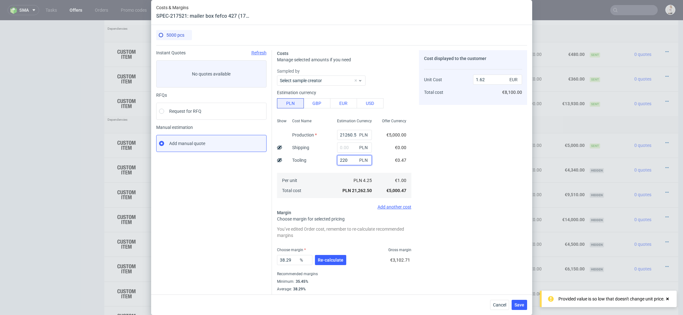
type input "2200"
type input "1.78"
type input "2200"
click at [446, 171] on div "Cost displayed to the customer Unit Cost Total cost 1.78 EUR €8,900.00" at bounding box center [473, 174] width 108 height 249
click at [280, 163] on div at bounding box center [279, 160] width 5 height 13
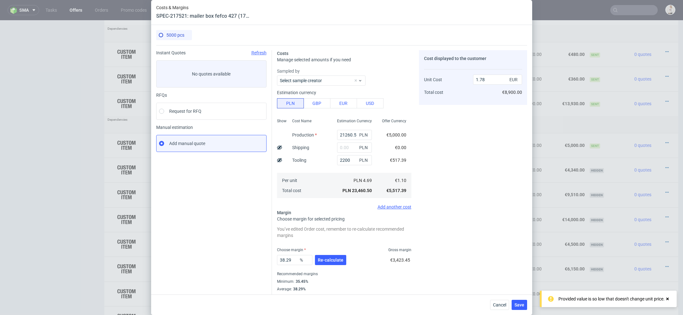
click at [279, 162] on icon at bounding box center [279, 160] width 5 height 5
type input "1.68"
click at [449, 180] on div "Cost displayed to the customer Tooling Unit Cost Total cost 500 EUR 1.68 EUR €8…" at bounding box center [473, 174] width 108 height 249
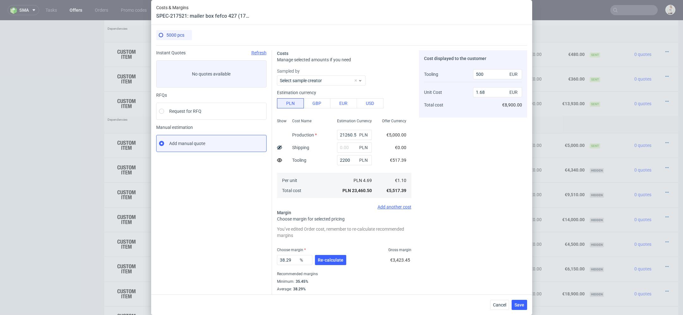
click at [485, 187] on div "Cost displayed to the customer Tooling Unit Cost Total cost 500 EUR 1.68 EUR €8…" at bounding box center [473, 174] width 108 height 249
click at [477, 171] on div "Cost displayed to the customer Tooling Unit Cost Total cost 500 EUR 1.68 EUR €8…" at bounding box center [473, 174] width 108 height 249
click at [342, 133] on input "21260.5" at bounding box center [354, 135] width 35 height 10
paste input "14350"
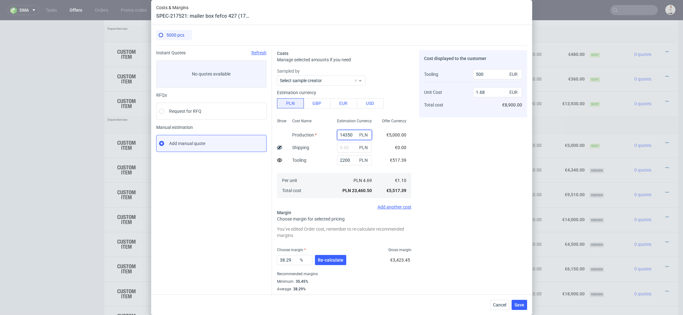
type input "14350"
type input "1.16"
click at [425, 169] on div "Cost displayed to the customer Tooling Unit Cost Total cost 500 EUR 1.16 EUR €6…" at bounding box center [473, 174] width 108 height 249
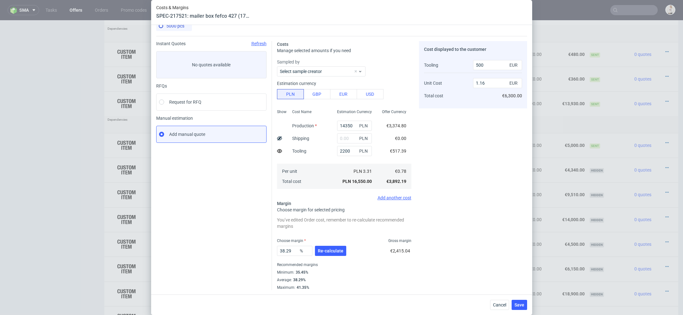
click at [329, 256] on div "38.29 % Re-calculate" at bounding box center [312, 252] width 70 height 18
click at [330, 249] on span "Re-calculate" at bounding box center [331, 251] width 26 height 4
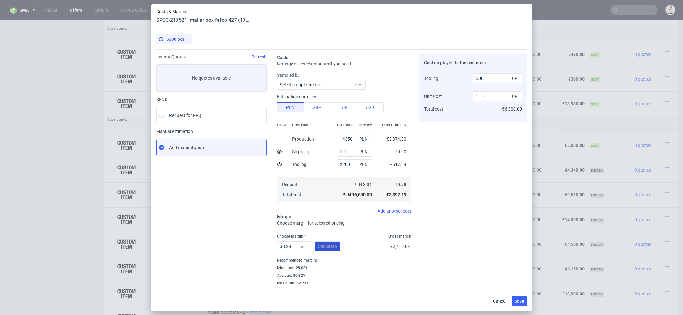
scroll to position [0, 0]
drag, startPoint x: 293, startPoint y: 248, endPoint x: 219, endPoint y: 248, distance: 73.7
click at [219, 248] on div "Instant Quotes Refresh No quotes available RFQs Request for RFQ Manual estimati…" at bounding box center [341, 167] width 371 height 236
type input "33"
type input "1.06"
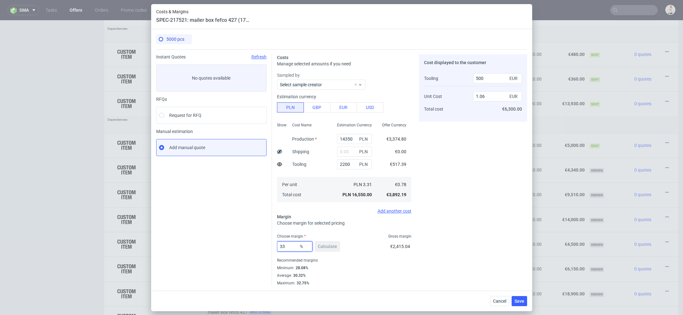
type input "33"
click at [442, 254] on div "Cost displayed to the customer Tooling Unit Cost Total cost 500 EUR 1.06 EUR €6…" at bounding box center [473, 169] width 108 height 231
click at [520, 302] on span "Save" at bounding box center [519, 301] width 10 height 4
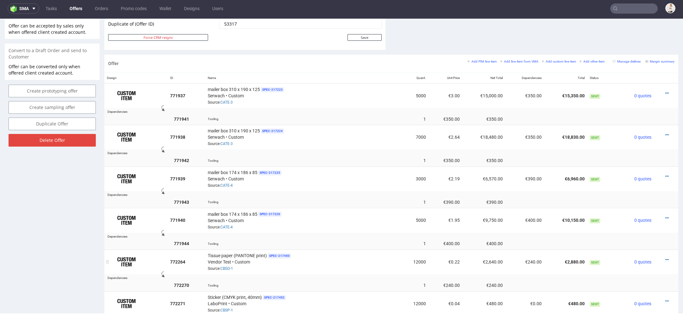
scroll to position [340, 0]
click at [665, 217] on icon at bounding box center [666, 219] width 3 height 4
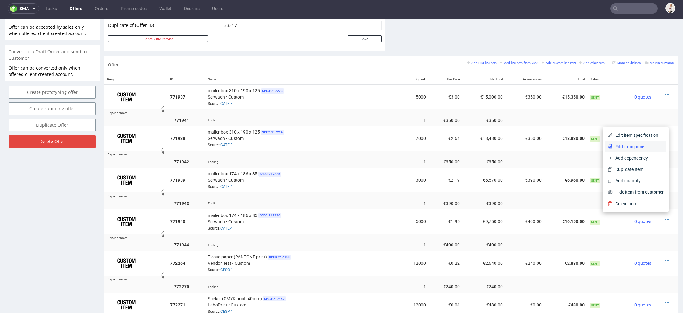
click at [628, 146] on span "Edit item price" at bounding box center [638, 147] width 51 height 6
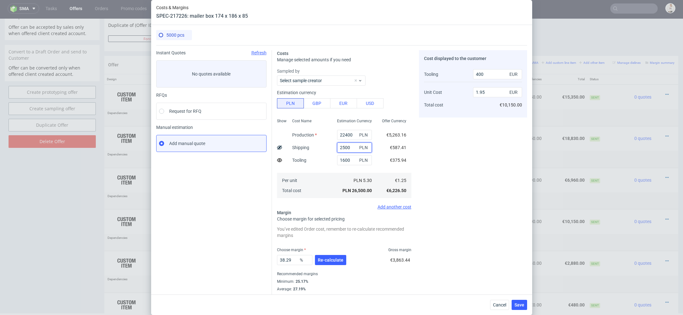
drag, startPoint x: 353, startPoint y: 146, endPoint x: 287, endPoint y: 146, distance: 66.1
click at [287, 146] on div "Show Cost Name Production Shipping Tooling Per unit Total cost Estimation Curre…" at bounding box center [344, 157] width 134 height 83
click at [504, 302] on button "Cancel" at bounding box center [499, 305] width 19 height 10
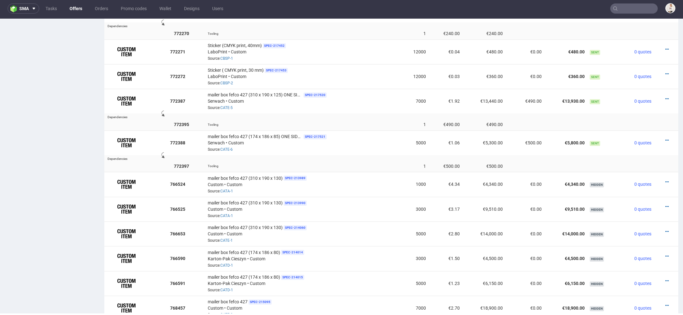
scroll to position [586, 0]
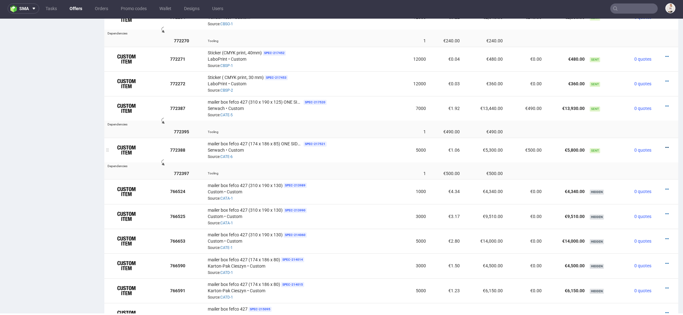
click at [665, 145] on icon at bounding box center [666, 147] width 3 height 4
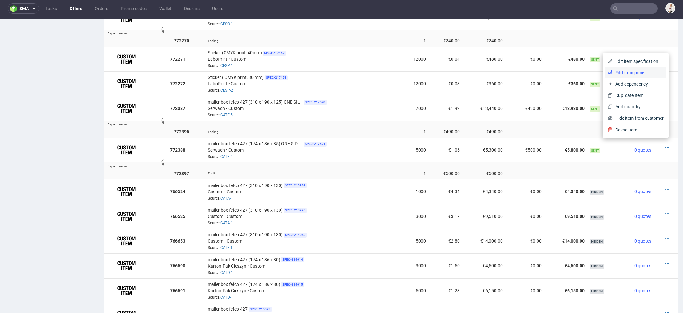
click at [636, 69] on li "Edit item price" at bounding box center [635, 72] width 61 height 11
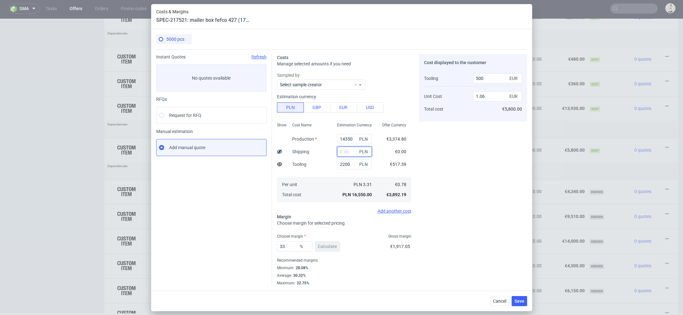
click at [346, 151] on input "text" at bounding box center [354, 152] width 35 height 10
paste input "2500"
type input "2500"
click at [442, 156] on div "Cost displayed to the customer Tooling Unit Cost Total cost 500 EUR 1.06 EUR €5…" at bounding box center [473, 169] width 108 height 231
type input "1.24"
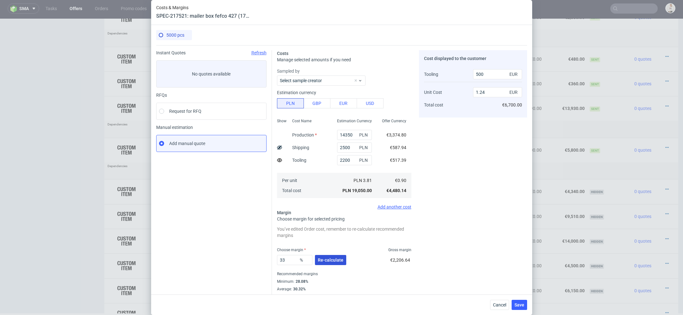
click at [329, 260] on span "Re-calculate" at bounding box center [331, 260] width 26 height 4
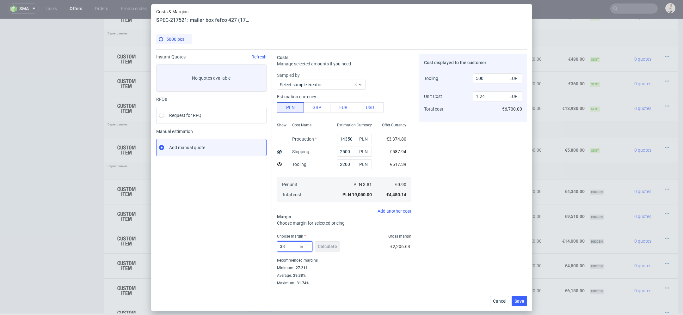
drag, startPoint x: 290, startPoint y: 248, endPoint x: 252, endPoint y: 248, distance: 38.6
click at [288, 248] on input "33" at bounding box center [294, 246] width 35 height 10
type input "35"
type input "1.28"
type input "35"
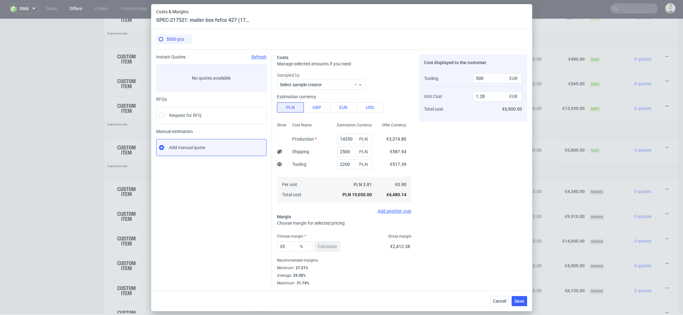
click at [459, 254] on div "Cost displayed to the customer Tooling Unit Cost Total cost 500 EUR 1.28 EUR €6…" at bounding box center [473, 169] width 108 height 231
click at [520, 301] on span "Save" at bounding box center [519, 301] width 10 height 4
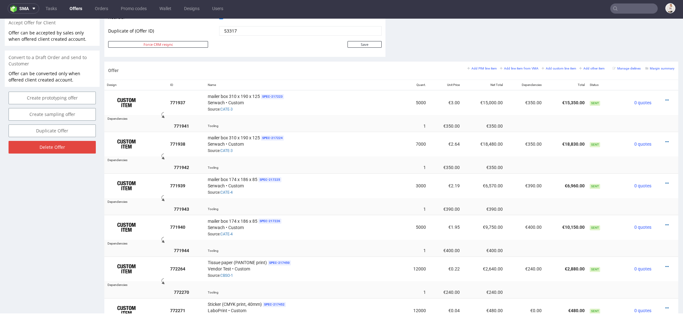
scroll to position [0, 0]
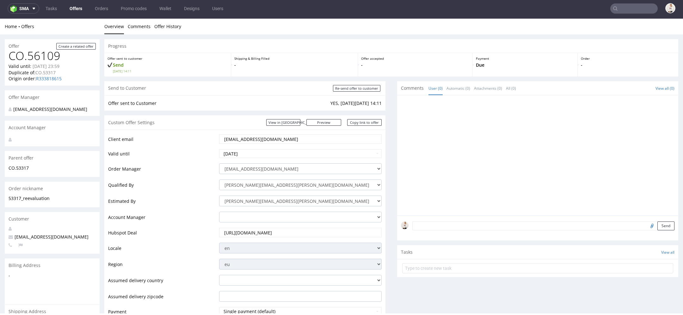
click at [357, 92] on div "Send to Customer Re-send offer to customer" at bounding box center [244, 88] width 281 height 14
click at [357, 89] on input "Re-send offer to customer" at bounding box center [356, 88] width 47 height 7
type input "In progress..."
click at [371, 122] on link "Copy link to offer" at bounding box center [364, 122] width 35 height 7
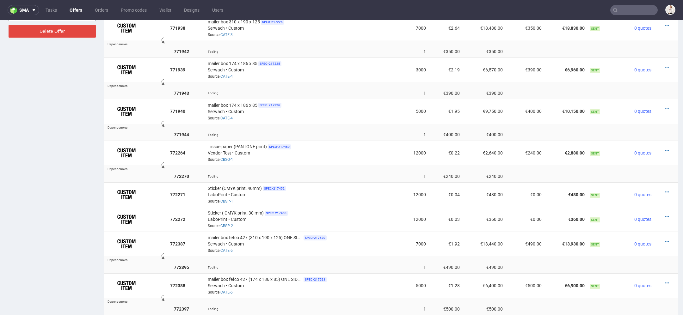
scroll to position [208, 0]
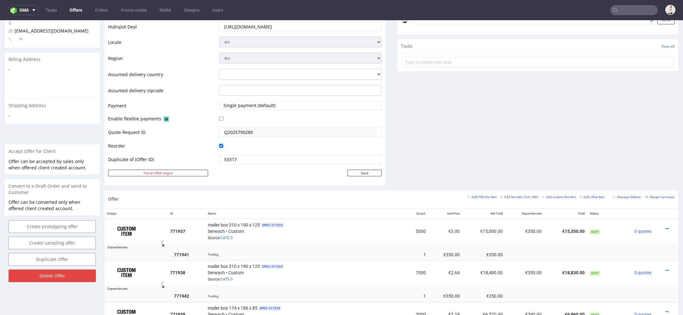
click at [76, 11] on link "Offers" at bounding box center [76, 10] width 20 height 10
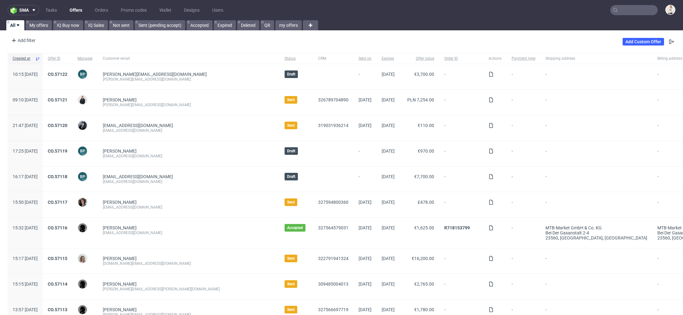
click at [76, 11] on link "Offers" at bounding box center [76, 10] width 20 height 10
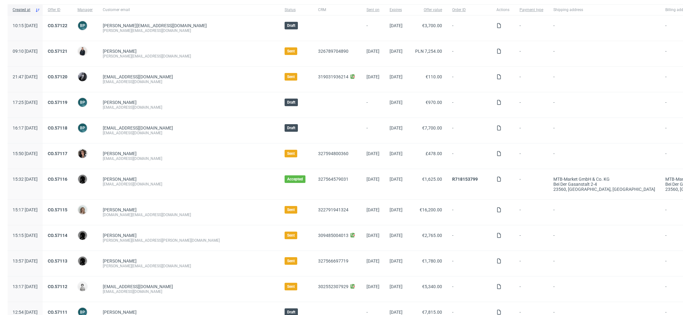
scroll to position [46, 0]
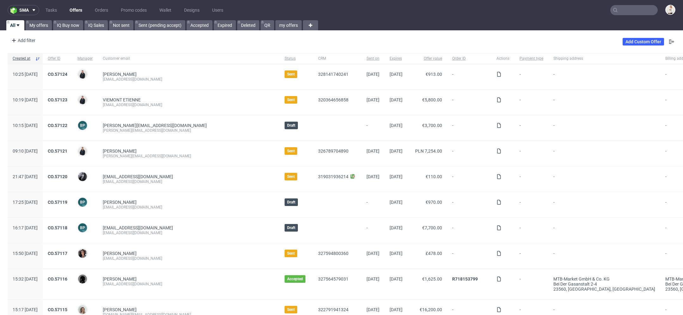
click at [619, 13] on input "text" at bounding box center [633, 10] width 47 height 10
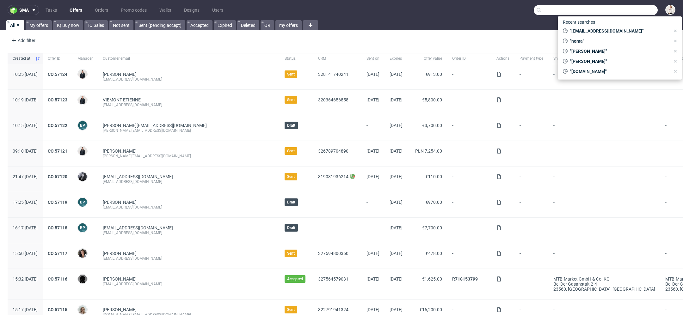
paste input "m.karp@julimex.pl"
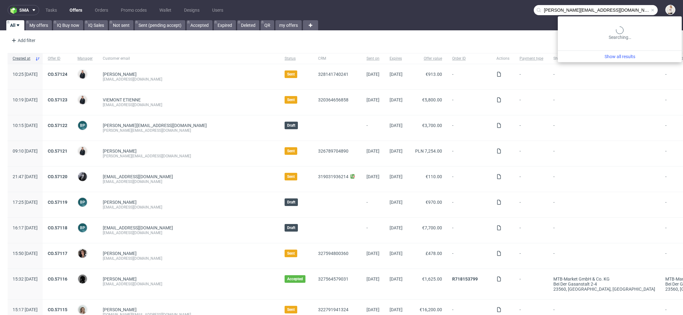
type input "m.karp@julimex.pl"
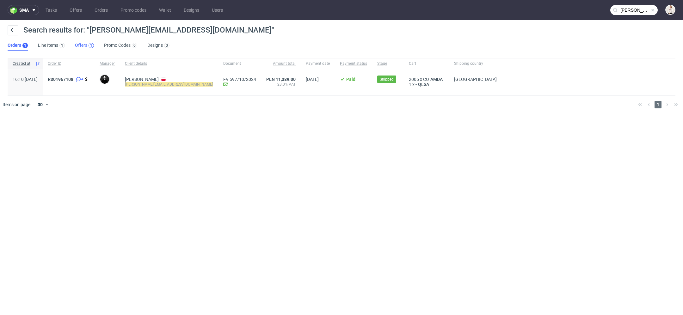
click at [90, 43] on div "1" at bounding box center [91, 45] width 2 height 4
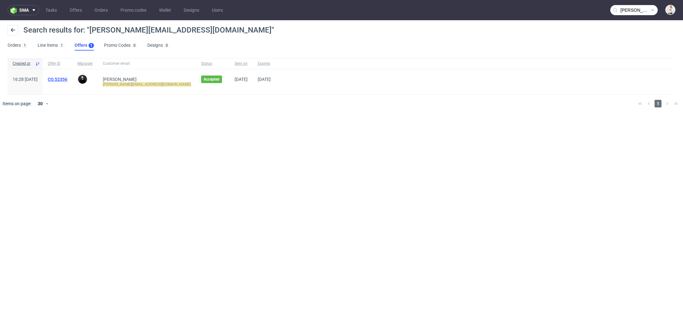
click at [67, 78] on link "CO.52356" at bounding box center [58, 79] width 20 height 5
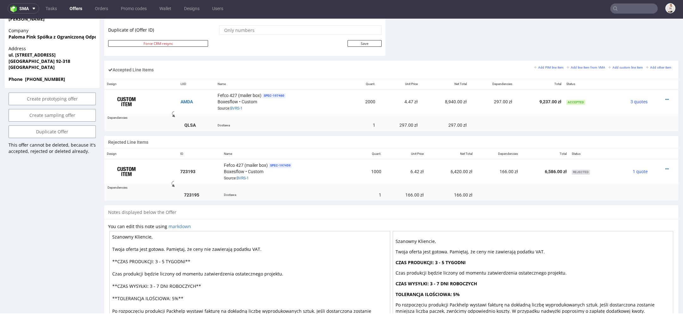
scroll to position [381, 0]
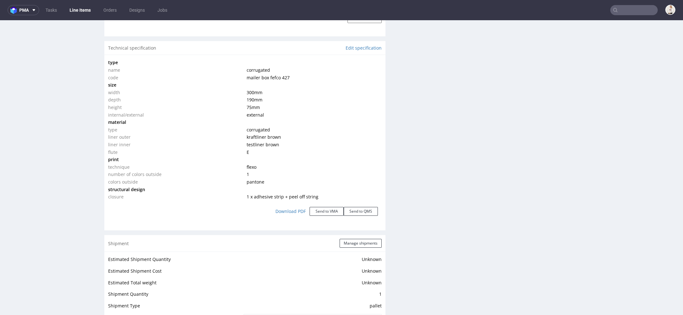
scroll to position [625, 0]
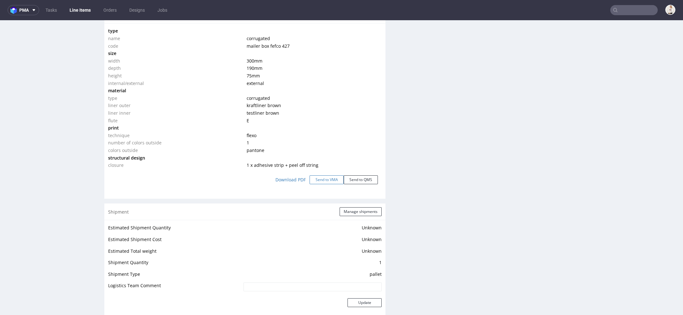
click at [326, 178] on button "Send to VMA" at bounding box center [326, 179] width 34 height 9
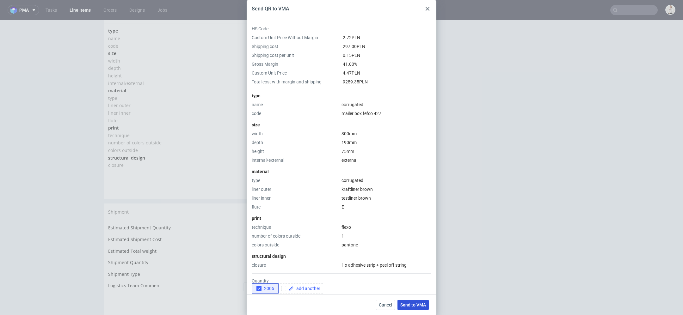
click at [412, 303] on span "Send to VMA" at bounding box center [413, 305] width 26 height 4
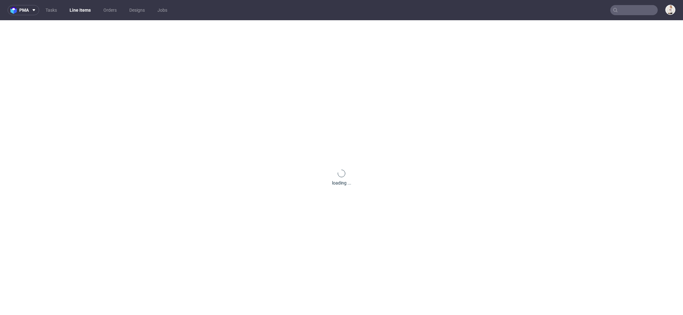
scroll to position [0, 0]
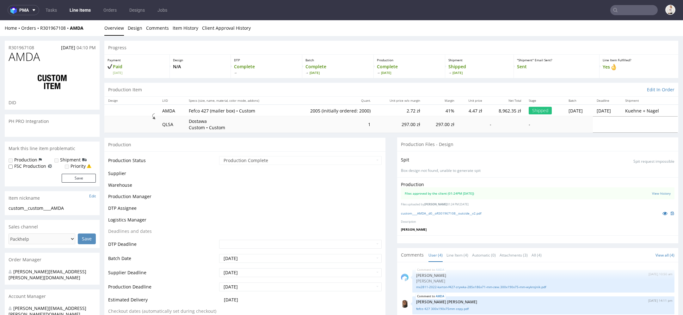
select select "in_progress"
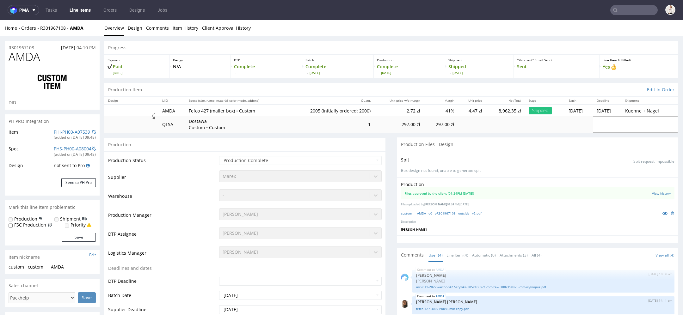
type input "2005"
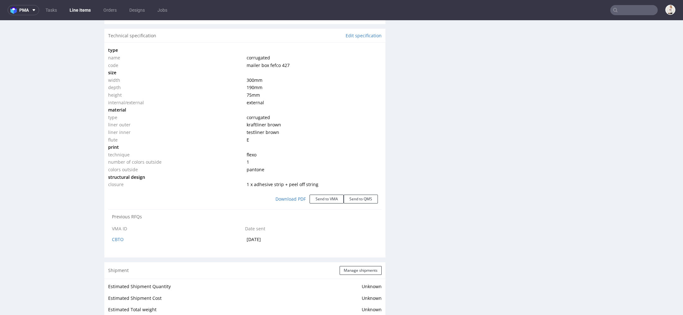
scroll to position [607, 0]
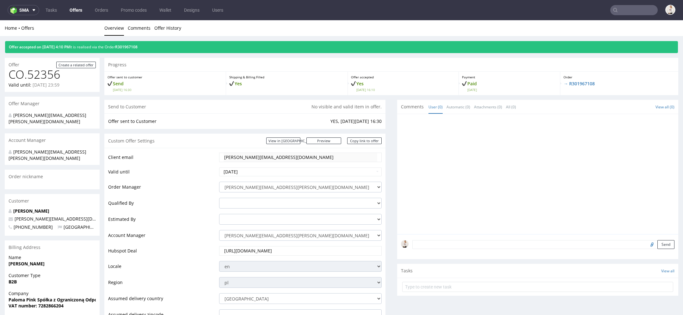
click at [79, 12] on link "Offers" at bounding box center [76, 10] width 20 height 10
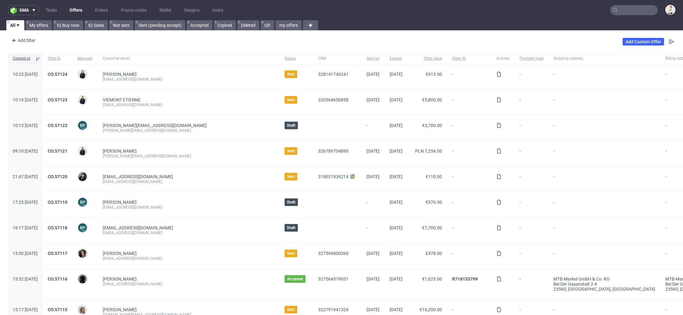
click at [622, 10] on input "text" at bounding box center [633, 10] width 47 height 10
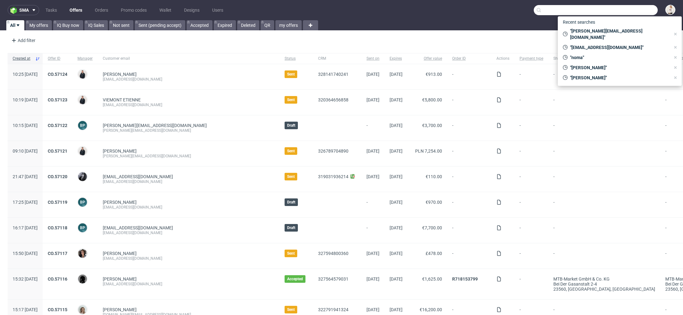
paste input "m.karp@julimex.pl"
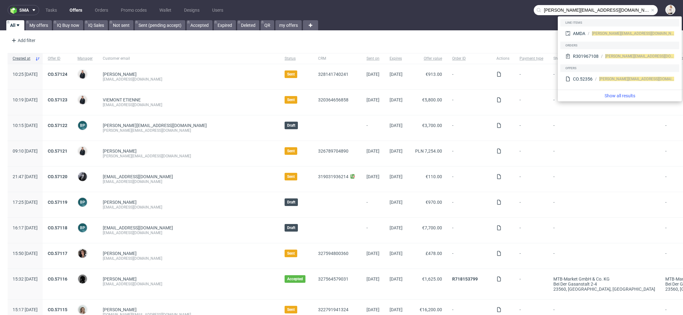
drag, startPoint x: 554, startPoint y: 11, endPoint x: 414, endPoint y: 4, distance: 140.2
click at [414, 4] on nav "sma Tasks Offers Orders Promo codes Wallet Designs Users m.karp@julimex.pl" at bounding box center [341, 10] width 683 height 20
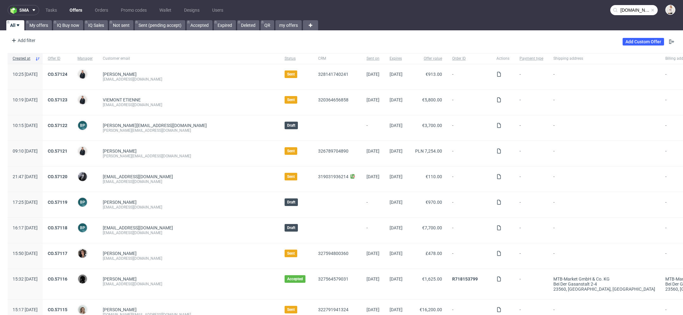
type input "julimex.pl"
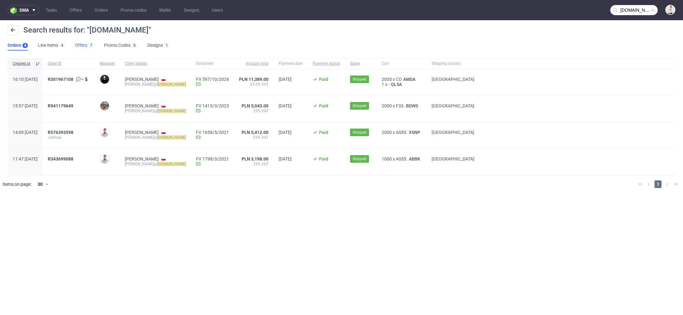
click at [85, 45] on link "Offers 7" at bounding box center [84, 45] width 19 height 10
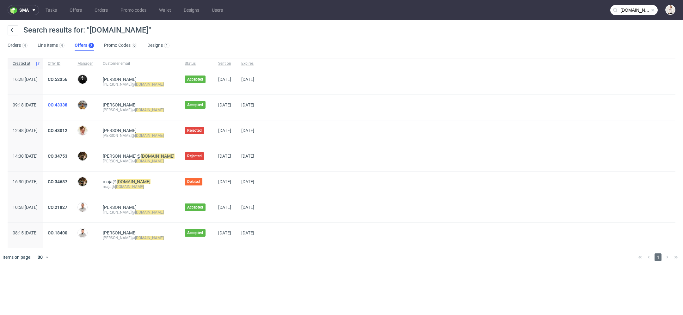
click at [67, 104] on link "CO.43338" at bounding box center [58, 104] width 20 height 5
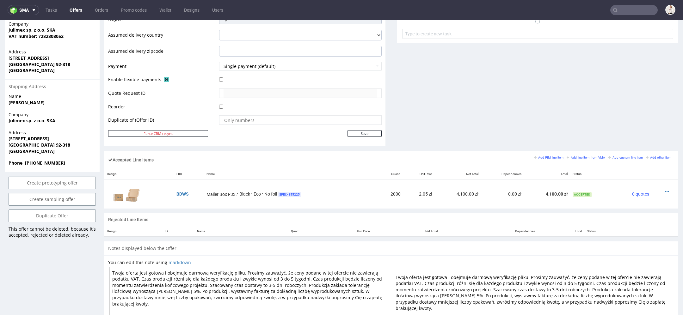
scroll to position [349, 0]
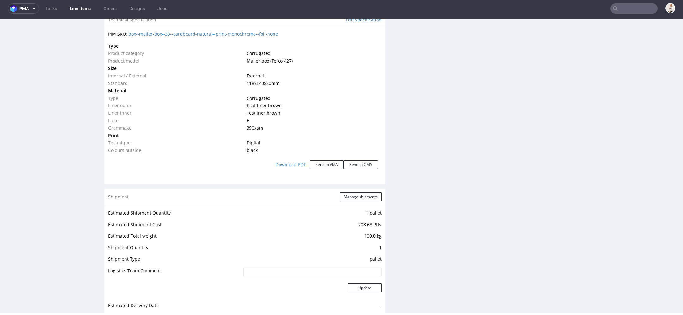
scroll to position [610, 0]
click at [327, 164] on button "Send to VMA" at bounding box center [326, 163] width 34 height 9
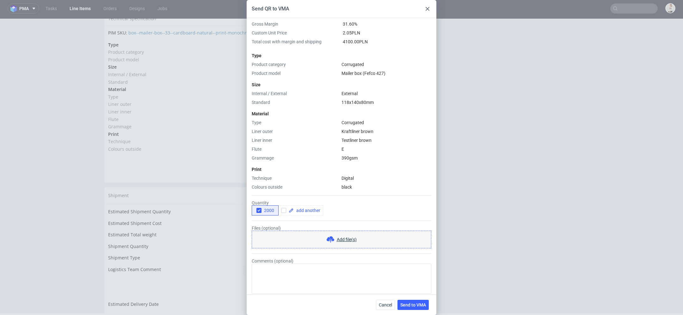
scroll to position [44, 0]
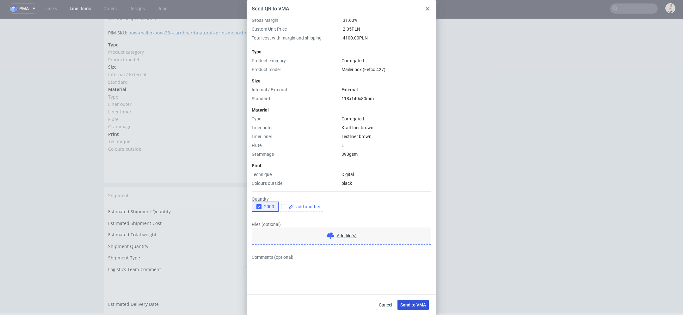
click at [424, 307] on span "Send to VMA" at bounding box center [413, 305] width 26 height 4
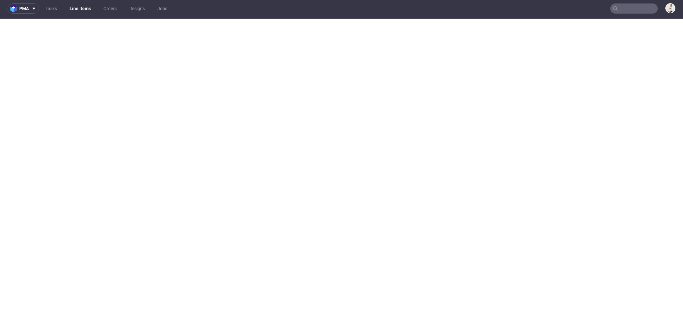
select select "in_progress"
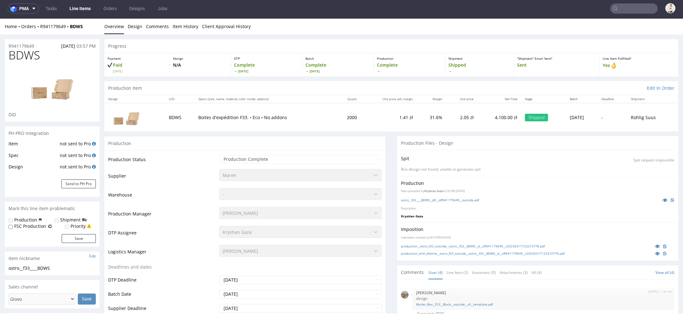
scroll to position [0, 0]
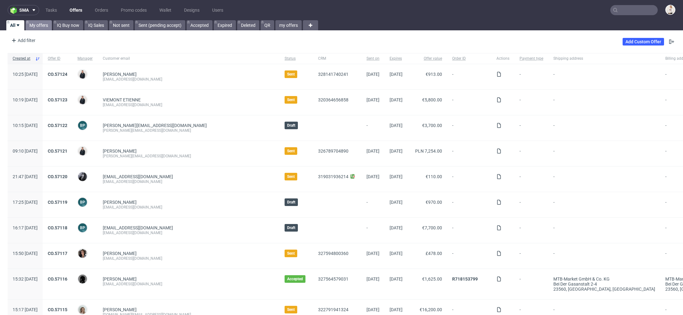
click at [34, 25] on link "My offers" at bounding box center [39, 25] width 26 height 10
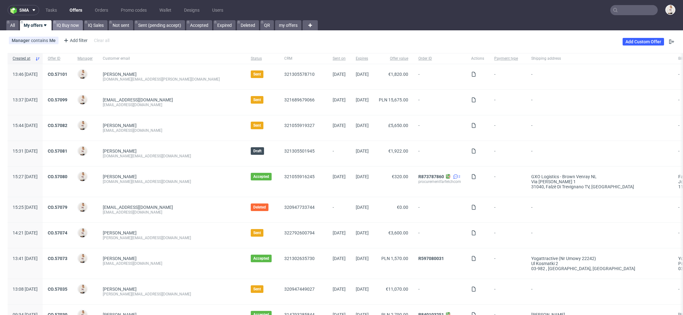
click at [70, 26] on link "IQ Buy now" at bounding box center [68, 25] width 30 height 10
